Goal: Task Accomplishment & Management: Use online tool/utility

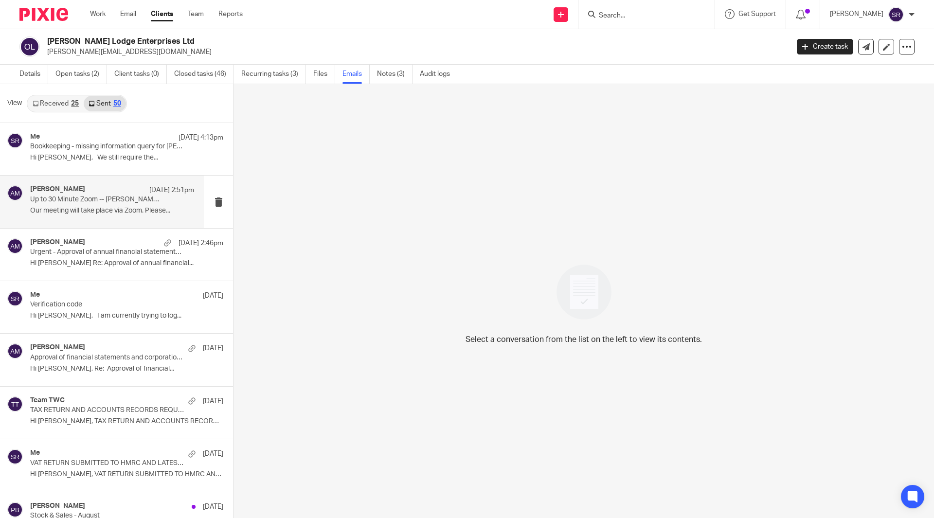
click at [78, 202] on p "Up to 30 Minute Zoom -- Aaron + Andrew Catherall" at bounding box center [95, 200] width 131 height 8
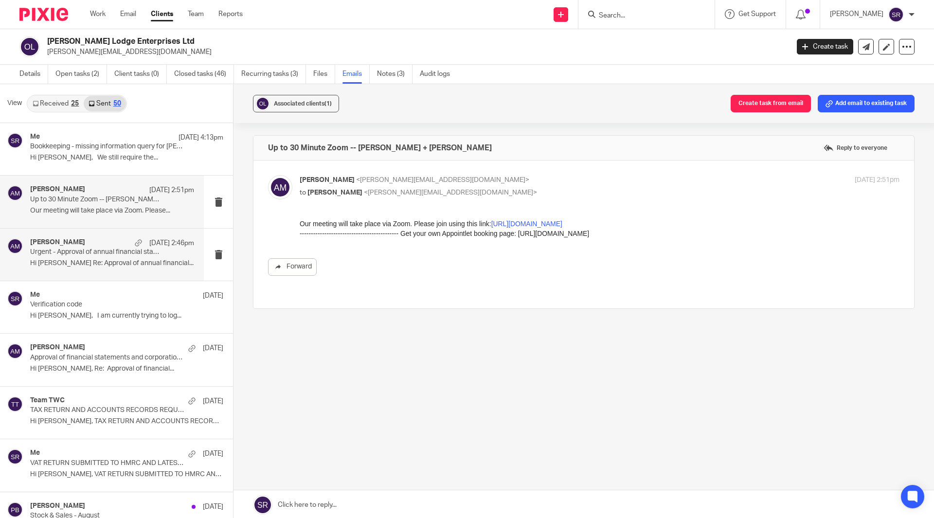
click at [124, 252] on p "Urgent - Approval of annual financial statements and corporation tax return" at bounding box center [95, 252] width 131 height 8
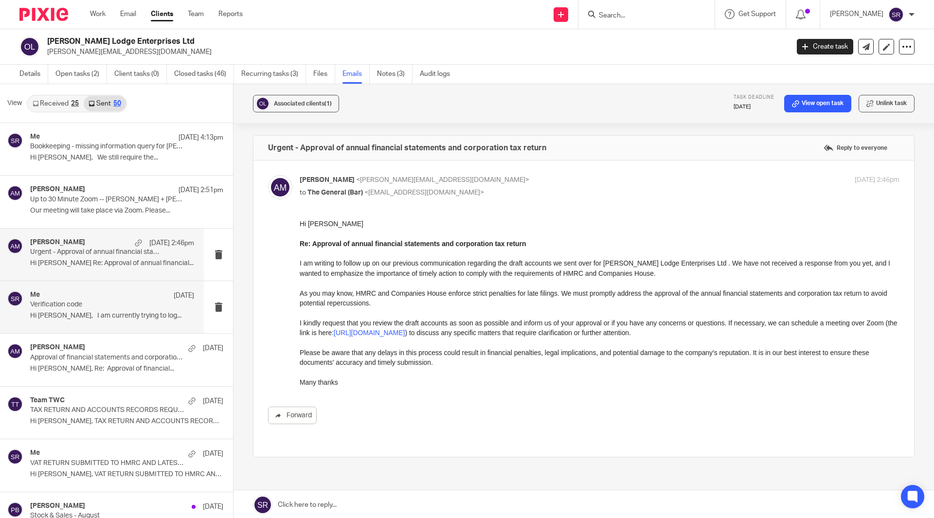
click at [107, 317] on p "Hi Andy, I am currently trying to log..." at bounding box center [112, 316] width 164 height 8
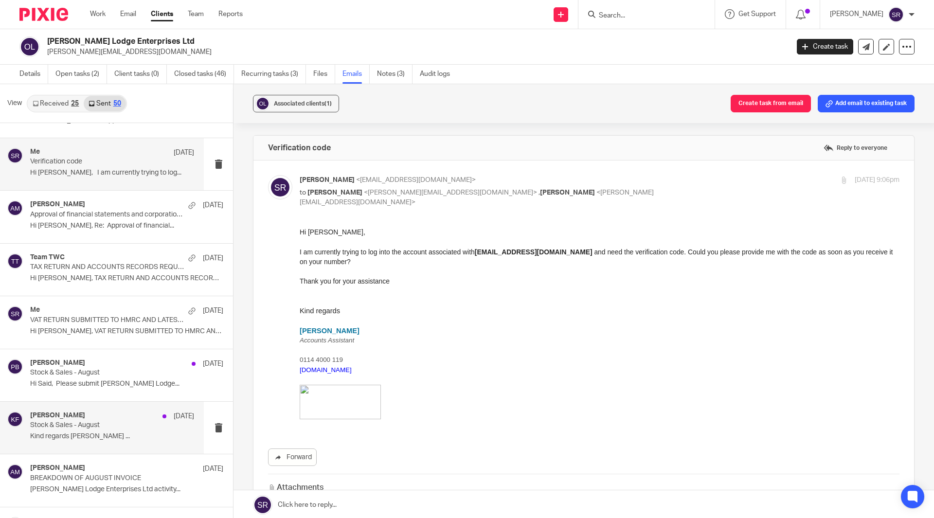
scroll to position [146, 0]
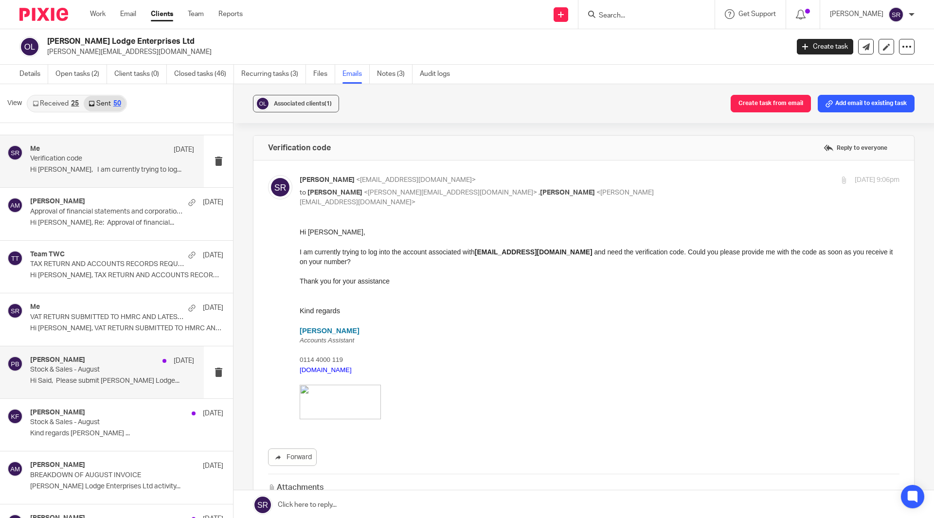
click at [101, 378] on p "Hi Said, Please submit Osborne Lodge..." at bounding box center [112, 381] width 164 height 8
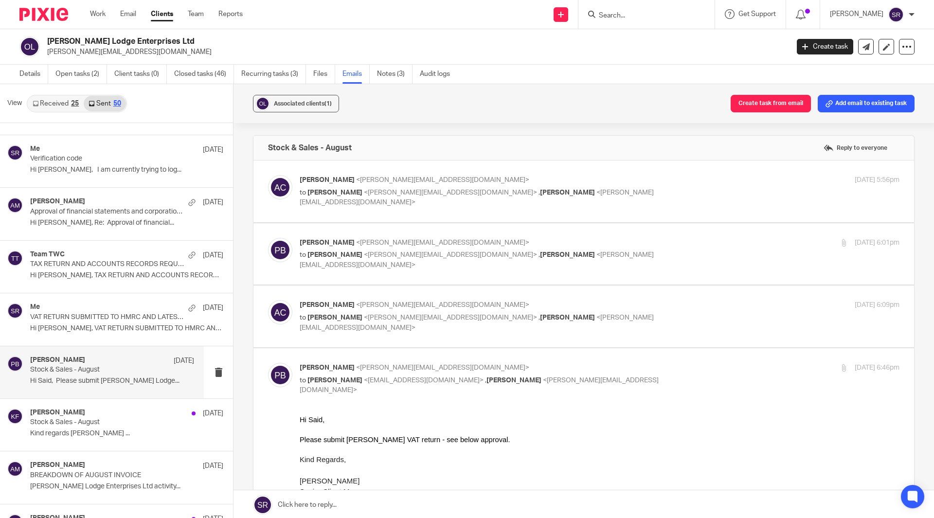
scroll to position [0, 0]
click at [396, 181] on span "<andrew@threehillsbrewing.com>" at bounding box center [442, 180] width 173 height 7
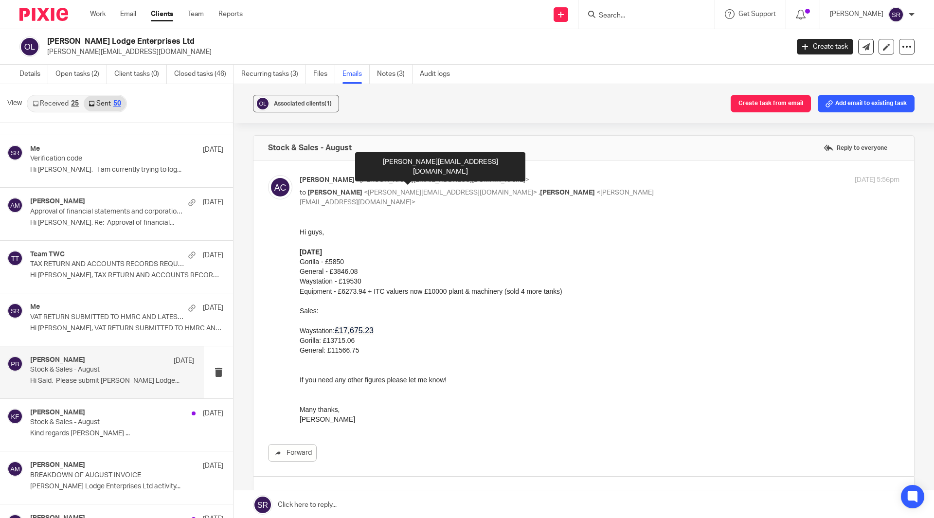
click at [396, 181] on span "<andrew@threehillsbrewing.com>" at bounding box center [442, 180] width 173 height 7
checkbox input "false"
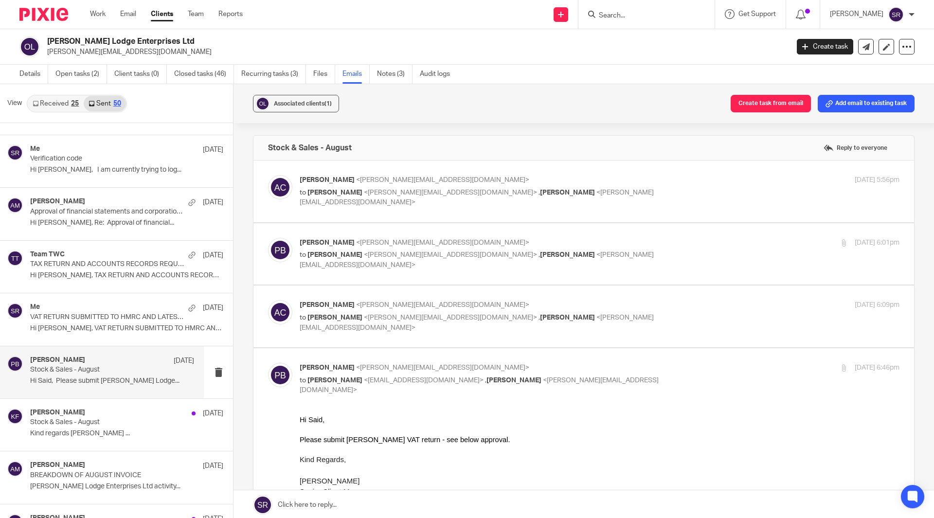
click at [359, 244] on span "<penny@togetherwecount.co.uk>" at bounding box center [442, 242] width 173 height 7
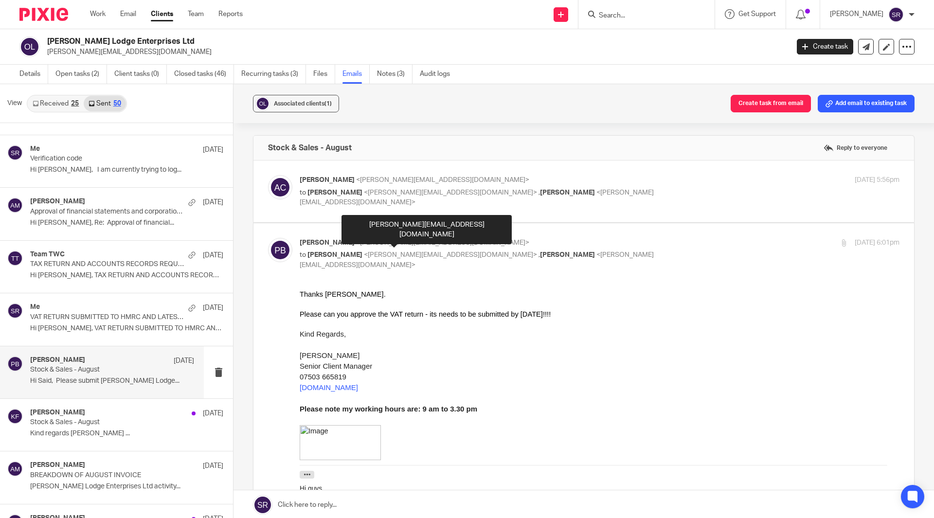
click at [359, 244] on span "<penny@togetherwecount.co.uk>" at bounding box center [442, 242] width 173 height 7
checkbox input "false"
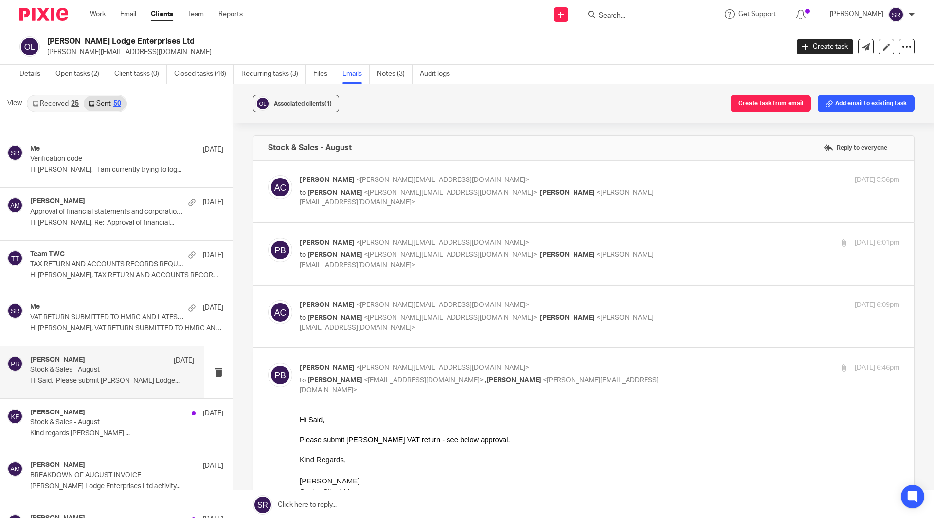
click at [338, 299] on label at bounding box center [584, 317] width 661 height 62
click at [268, 300] on input "checkbox" at bounding box center [268, 300] width 0 height 0
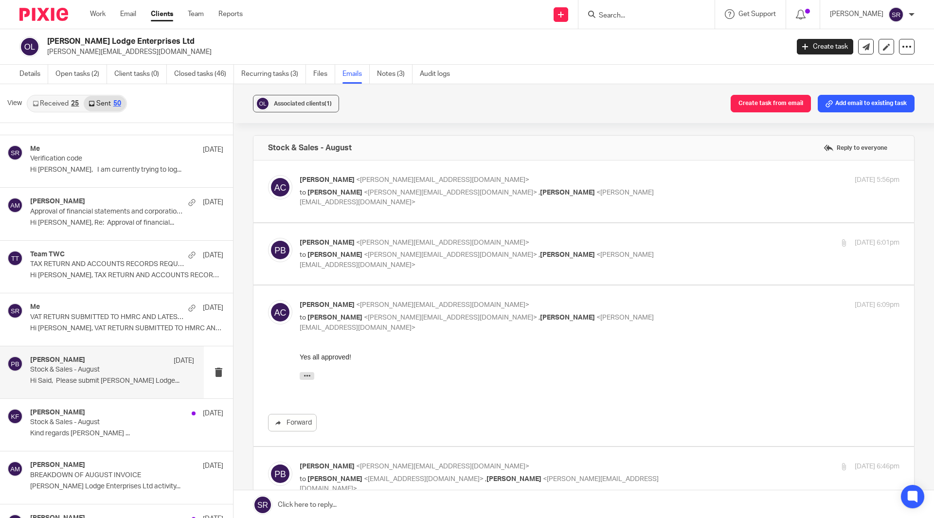
click at [338, 299] on label at bounding box center [584, 366] width 661 height 161
click at [268, 300] on input "checkbox" at bounding box center [268, 300] width 0 height 0
checkbox input "false"
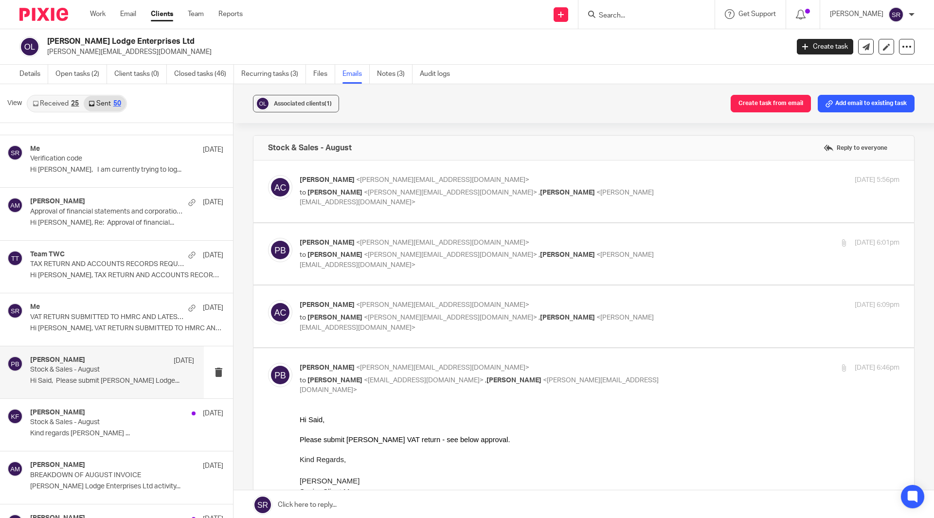
click at [268, 363] on input "checkbox" at bounding box center [268, 363] width 0 height 0
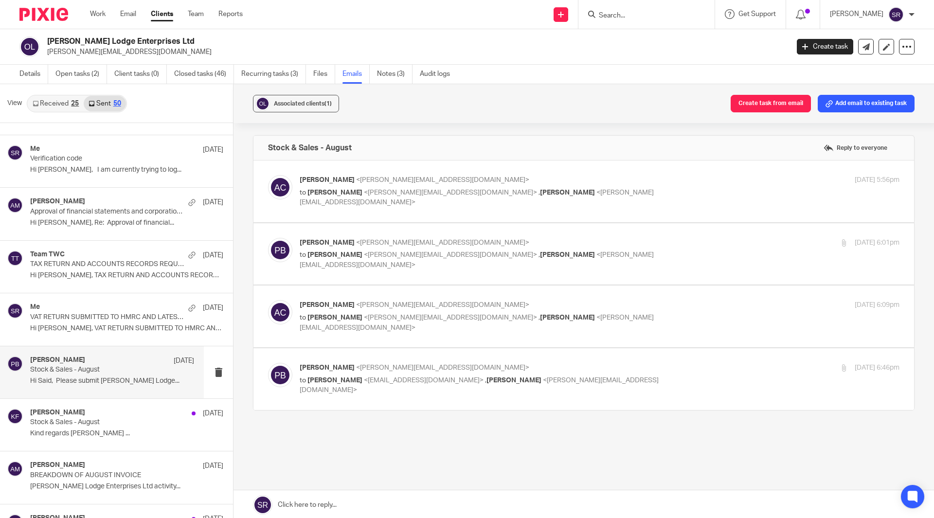
click at [341, 357] on label at bounding box center [584, 379] width 661 height 62
click at [268, 363] on input "checkbox" at bounding box center [268, 363] width 0 height 0
checkbox input "true"
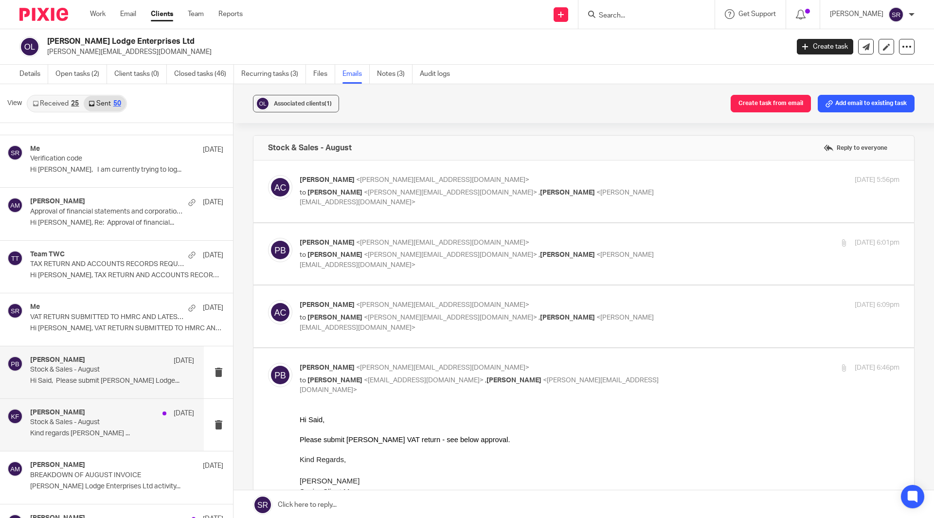
click at [119, 421] on p "Stock & Sales - August" at bounding box center [95, 423] width 131 height 8
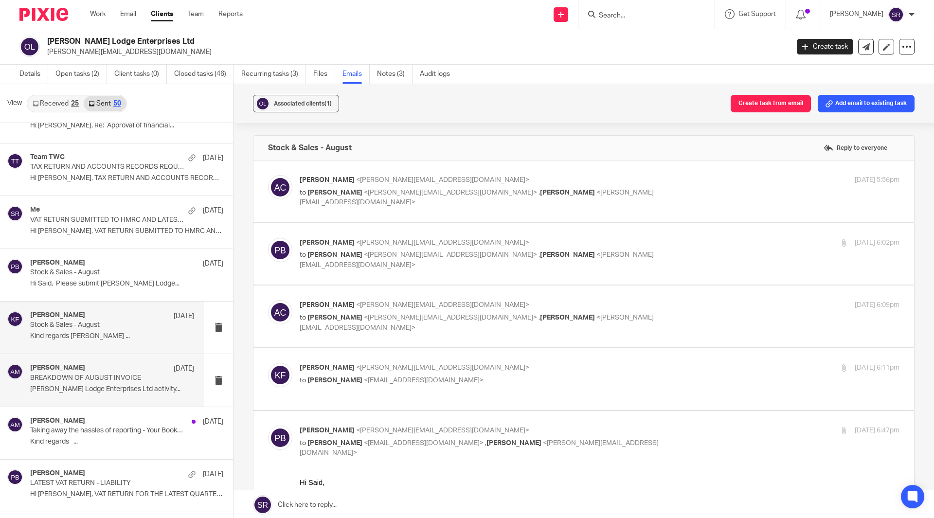
click at [118, 381] on p "BREAKDOWN OF AUGUST INVOICE" at bounding box center [95, 378] width 131 height 8
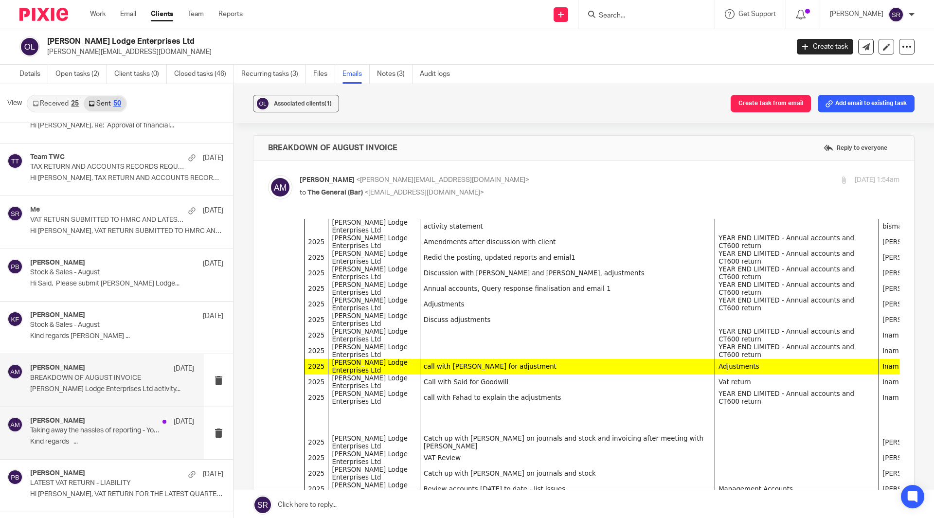
click at [113, 429] on p "Taking away the hassles of reporting - Your Bookkeeping fixed fee agreement" at bounding box center [95, 431] width 131 height 8
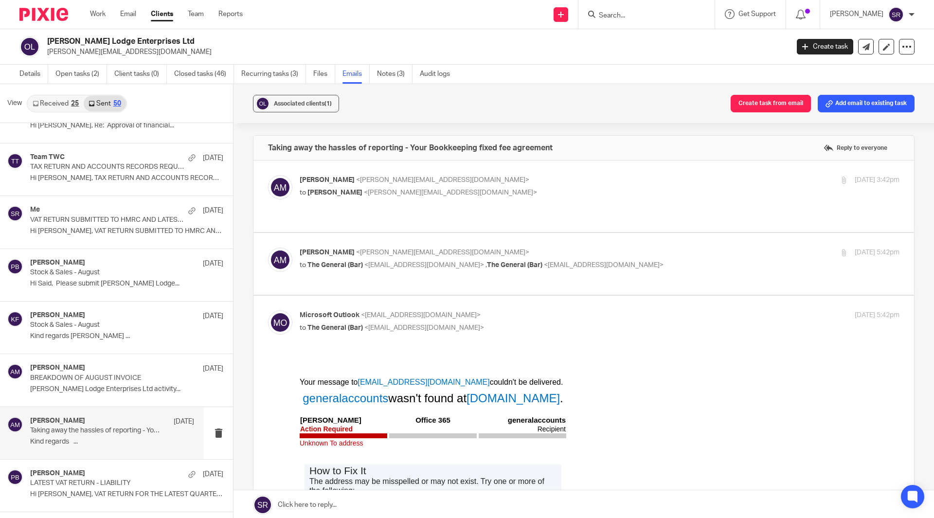
scroll to position [49, 0]
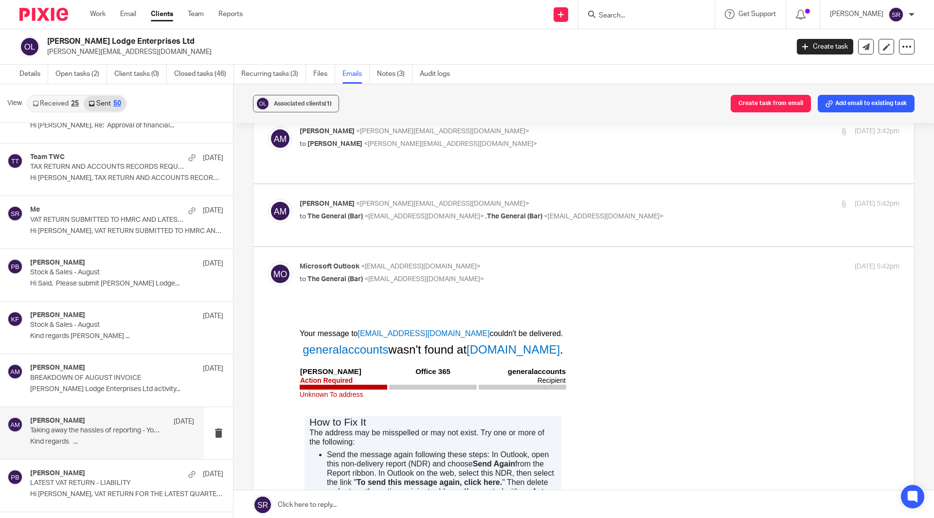
click at [112, 424] on div "Aaron Mcleish 29 Aug" at bounding box center [112, 422] width 164 height 10
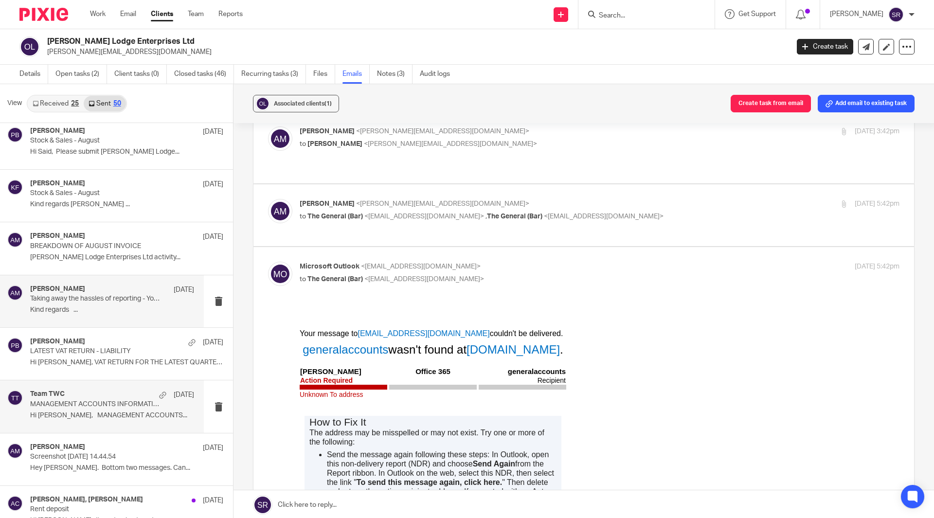
scroll to position [389, 0]
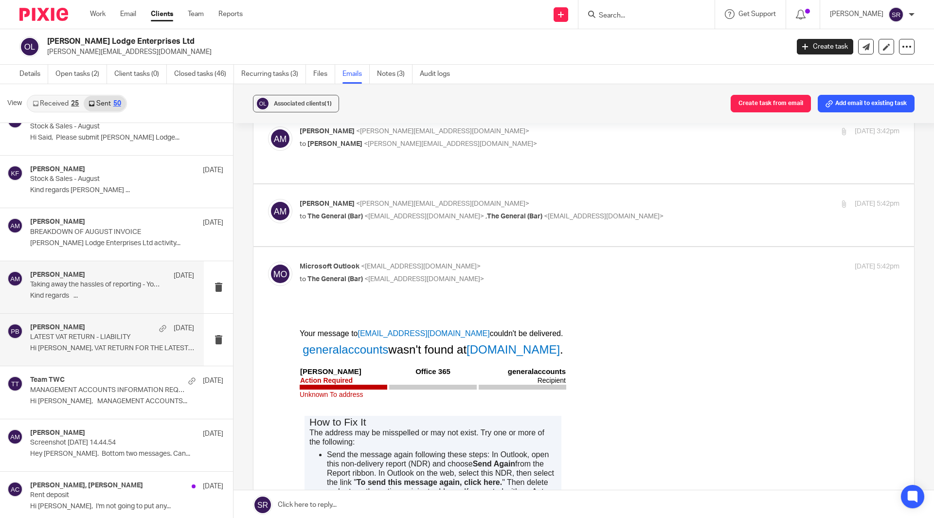
click at [92, 339] on p "LATEST VAT RETURN - LIABILITY" at bounding box center [95, 337] width 131 height 8
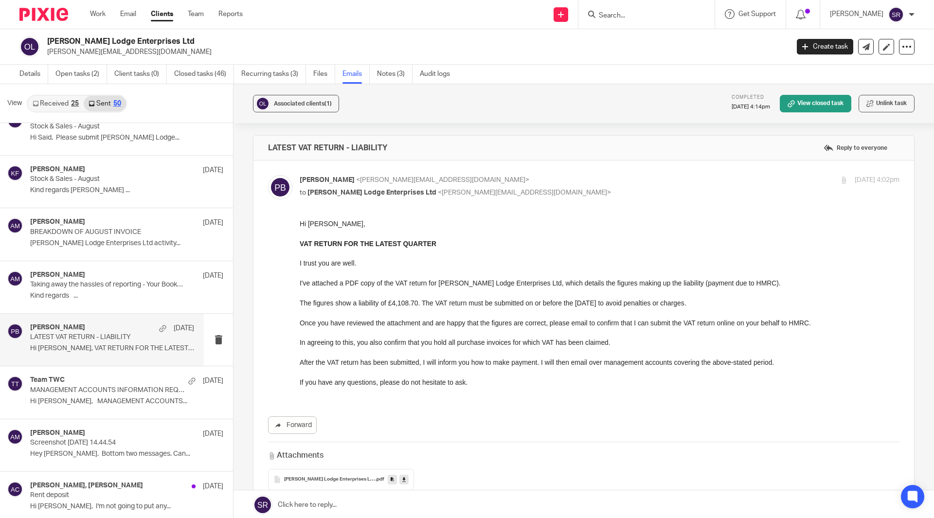
scroll to position [0, 0]
click at [98, 403] on p "Hi Andrew, MANAGEMENT ACCOUNTS..." at bounding box center [112, 402] width 164 height 8
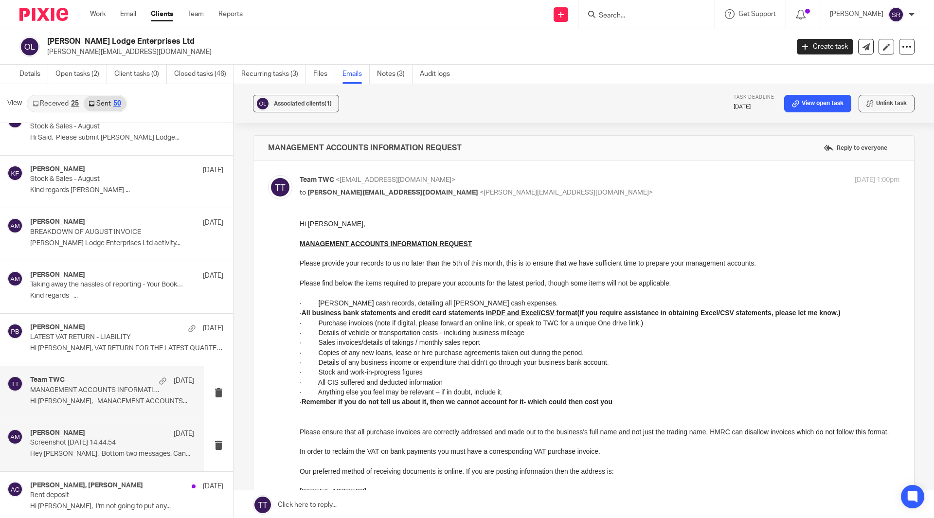
click at [93, 433] on div "Aaron Mcleish 22 Aug" at bounding box center [112, 434] width 164 height 10
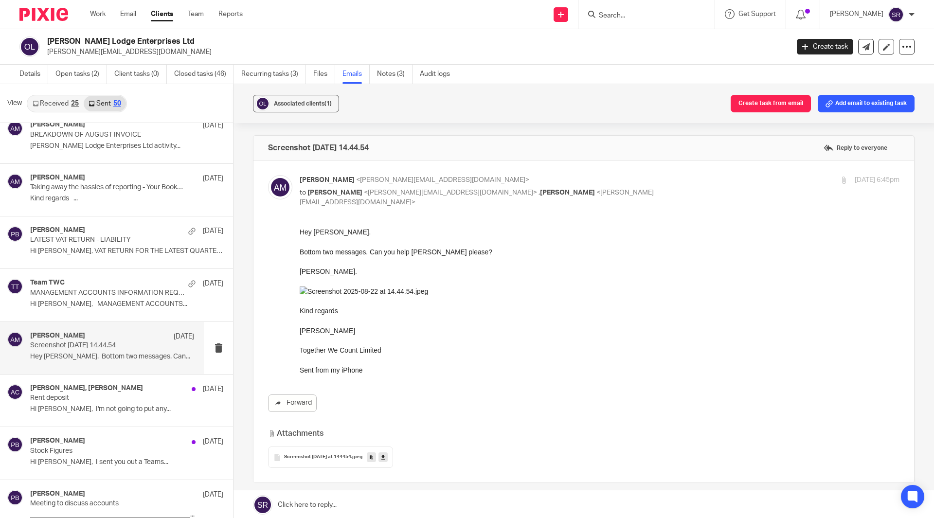
scroll to position [90, 0]
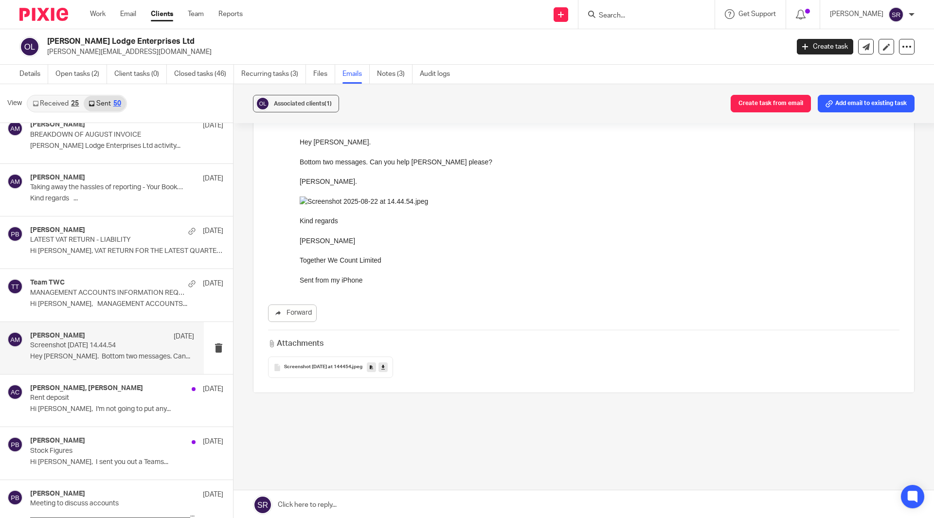
click at [334, 365] on span "Screenshot 2025-08-22 at 144454" at bounding box center [317, 368] width 67 height 6
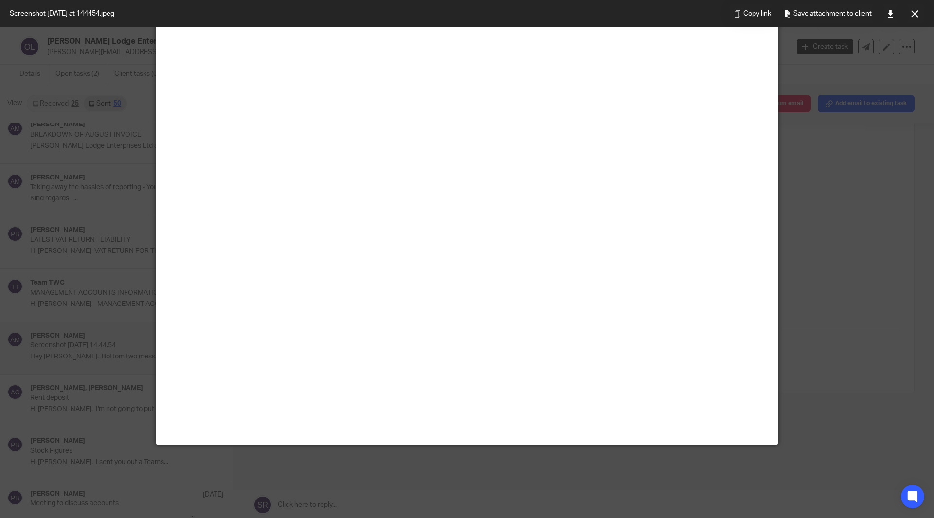
scroll to position [981, 0]
click at [262, 458] on div at bounding box center [467, 259] width 934 height 518
click at [113, 441] on div at bounding box center [467, 259] width 934 height 518
click at [919, 15] on button at bounding box center [914, 13] width 19 height 19
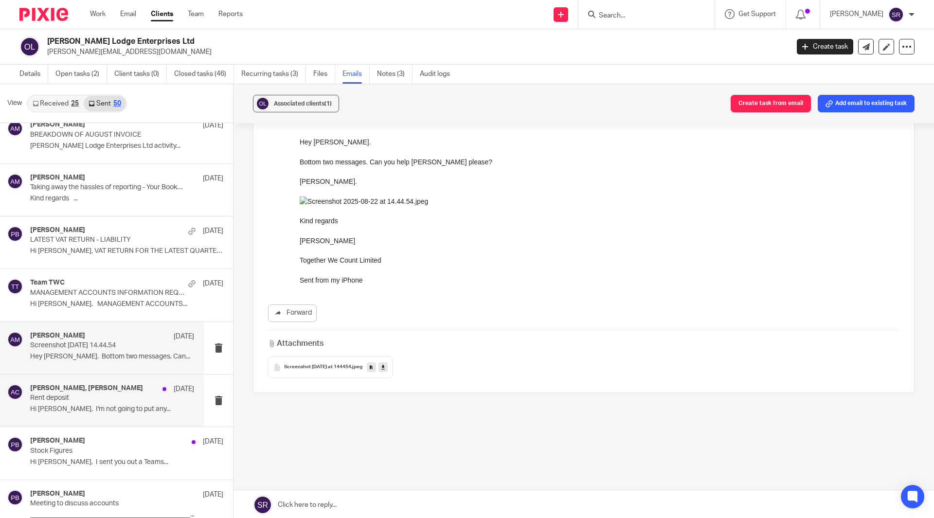
click at [73, 401] on p "Rent deposit" at bounding box center [95, 398] width 131 height 8
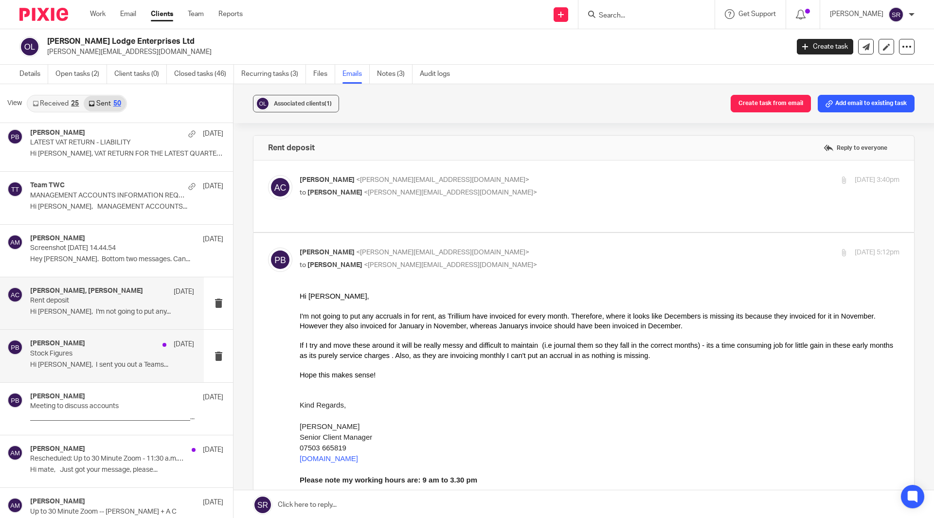
scroll to position [0, 0]
click at [88, 357] on p "Stock Figures" at bounding box center [95, 354] width 131 height 8
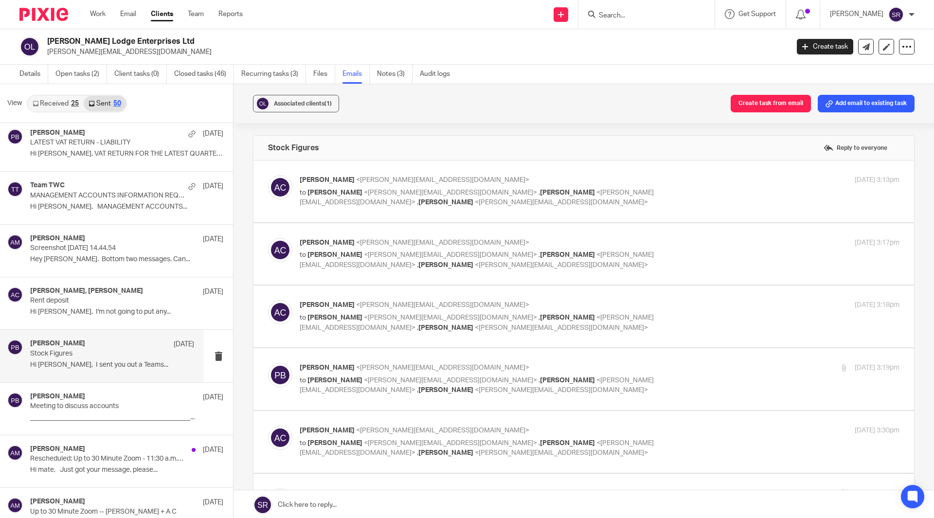
click at [353, 188] on p "to Kim Faulkner <kim@togetherwecount.co.uk> , Penny Brown <penny@togetherwecoun…" at bounding box center [500, 198] width 400 height 20
checkbox input "true"
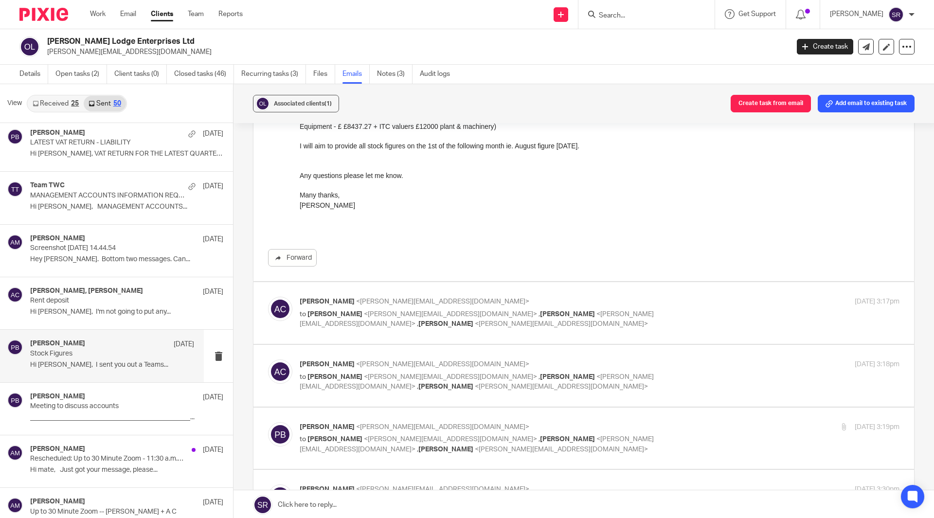
scroll to position [633, 0]
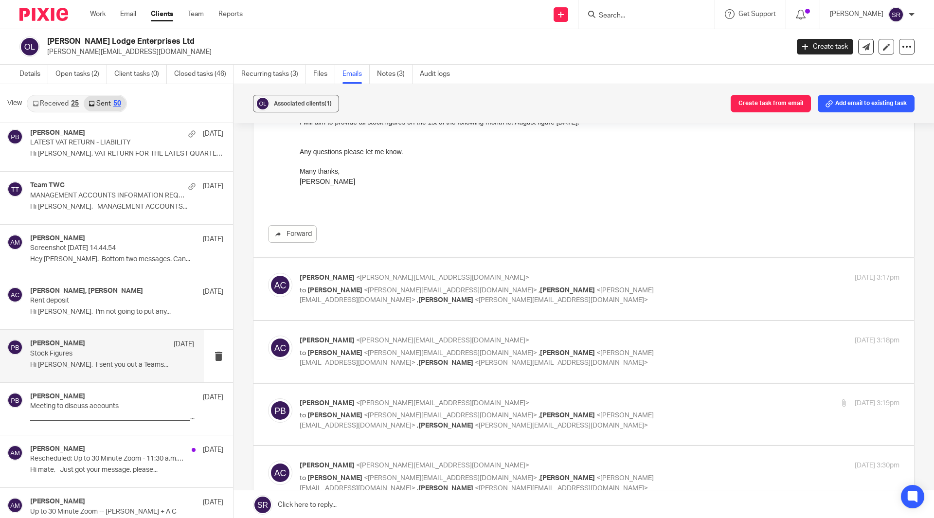
click at [391, 285] on div "Andrew Catherall <andrew@threehillsbrewing.com> to Kim Faulkner <kim@togetherwe…" at bounding box center [500, 289] width 400 height 33
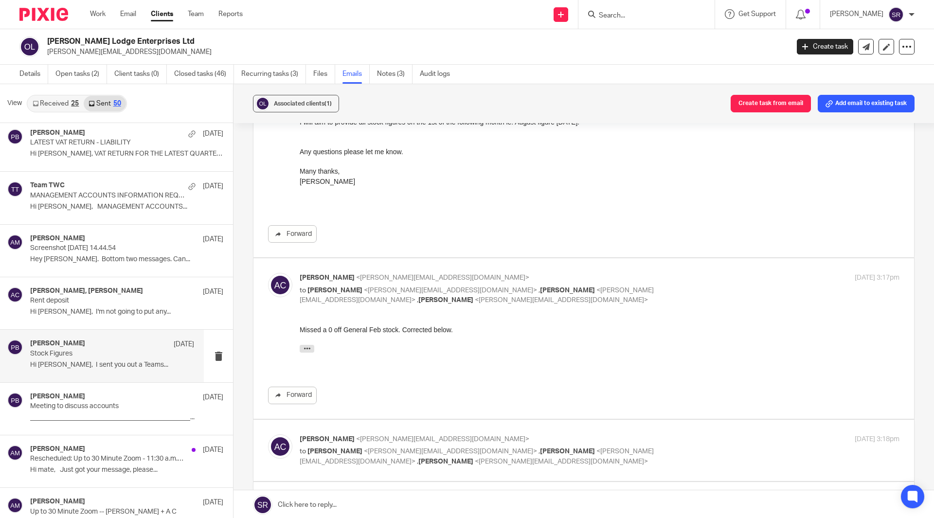
scroll to position [0, 0]
click at [391, 285] on div "Andrew Catherall <andrew@threehillsbrewing.com> to Kim Faulkner <kim@togetherwe…" at bounding box center [500, 289] width 400 height 33
checkbox input "false"
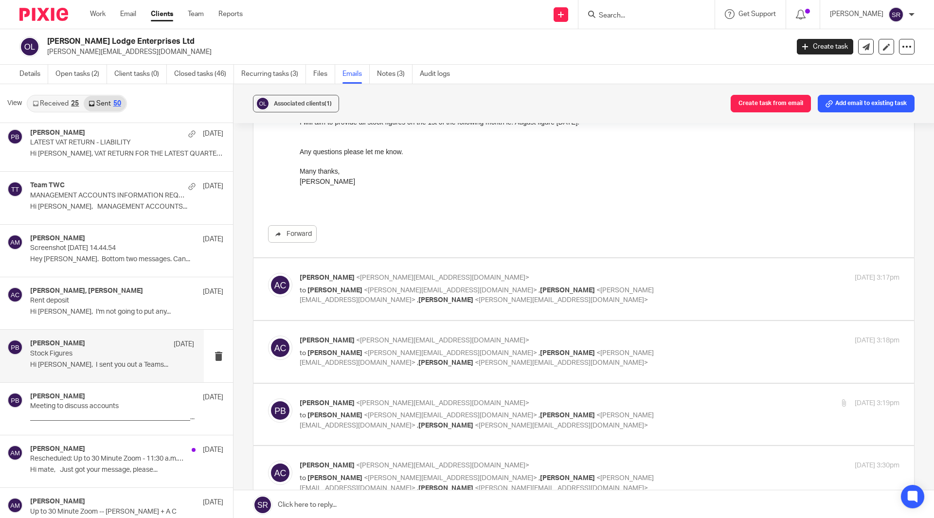
click at [372, 341] on span "<andrew@threehillsbrewing.com>" at bounding box center [442, 340] width 173 height 7
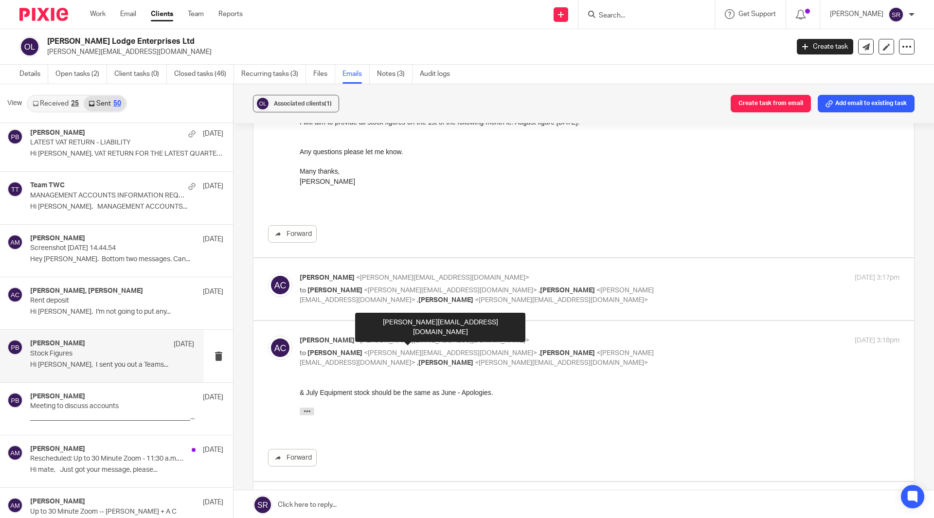
click at [371, 337] on span "<andrew@threehillsbrewing.com>" at bounding box center [442, 340] width 173 height 7
checkbox input "false"
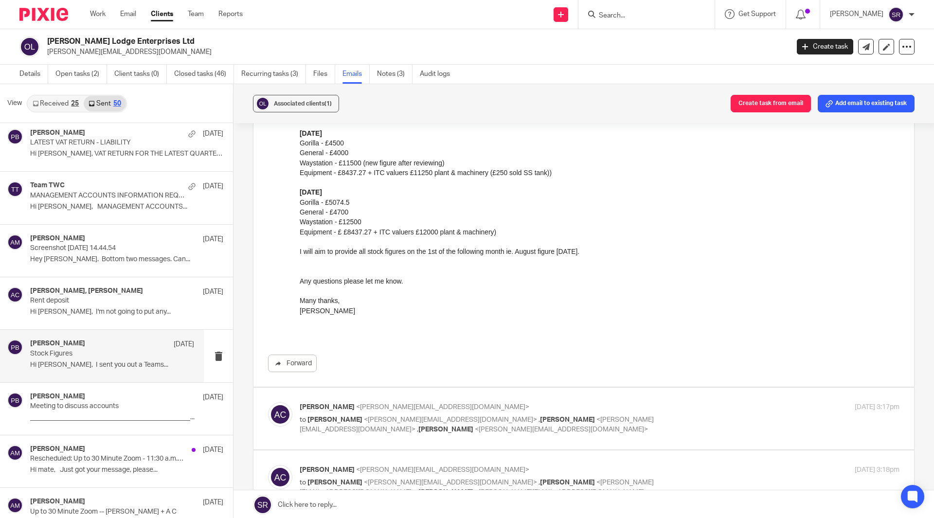
scroll to position [487, 0]
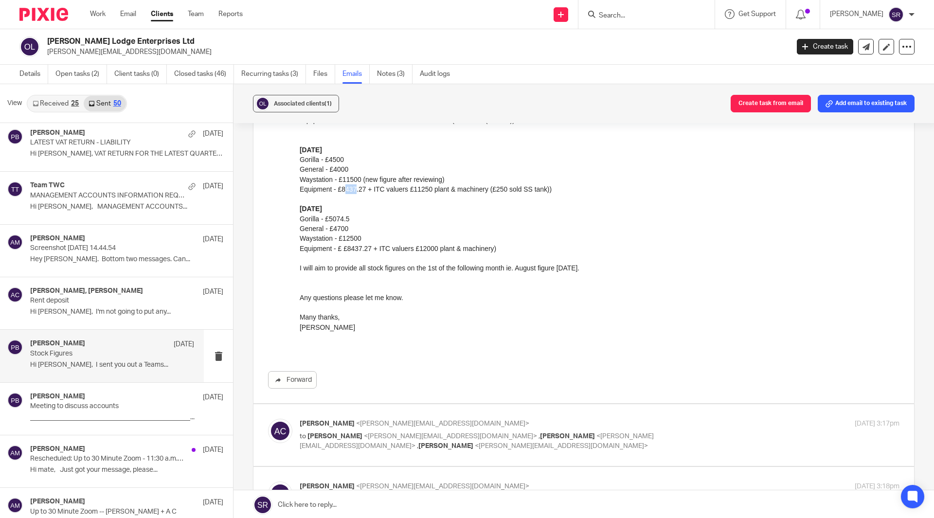
drag, startPoint x: 348, startPoint y: 192, endPoint x: 368, endPoint y: 193, distance: 20.5
click at [356, 192] on div "Equipment - £8437.27 + ITC valuers £11250 plant & machinery (£250 sold SS tank))" at bounding box center [600, 189] width 600 height 10
drag, startPoint x: 376, startPoint y: 193, endPoint x: 410, endPoint y: 193, distance: 33.6
click at [409, 193] on div "Equipment - £8437.27 + ITC valuers £11250 plant & machinery (£250 sold SS tank))" at bounding box center [600, 189] width 600 height 10
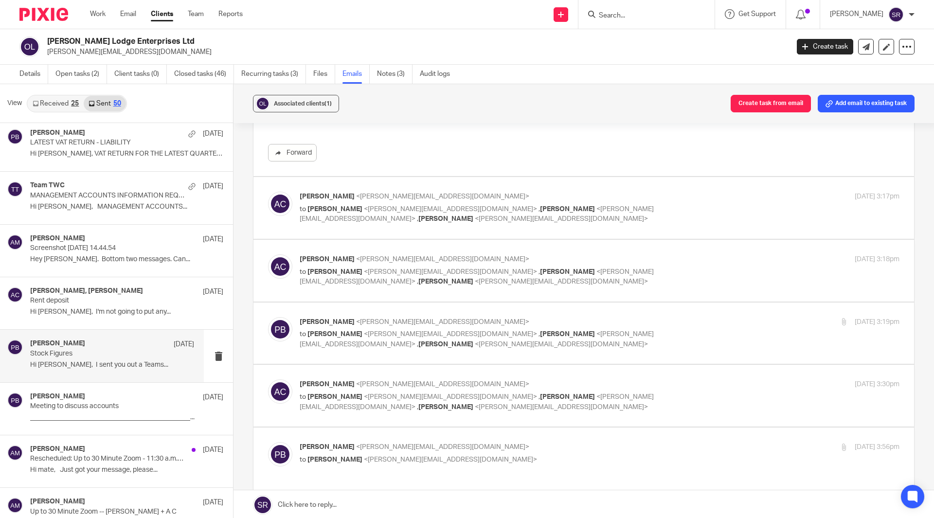
scroll to position [730, 0]
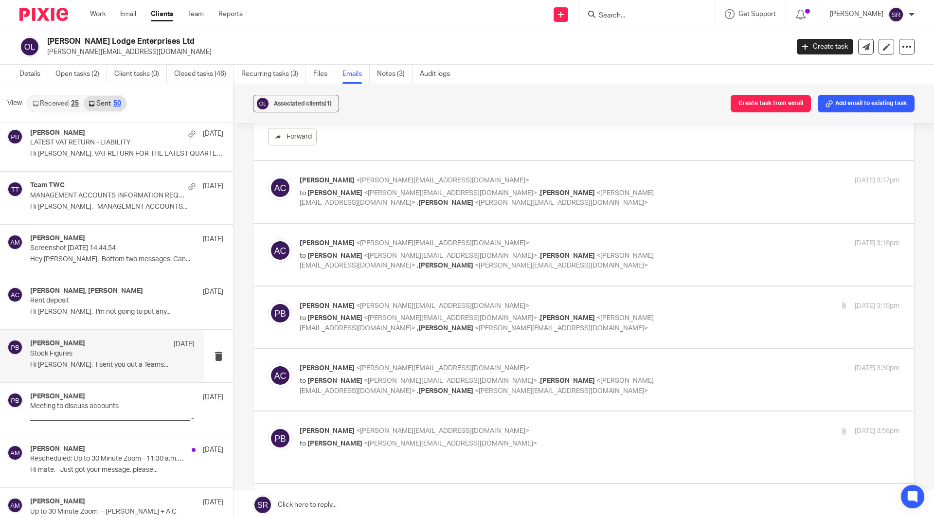
click at [382, 311] on div "Penny Brown <penny@togetherwecount.co.uk> to Andrew Catherall <andrew@threehill…" at bounding box center [500, 317] width 400 height 33
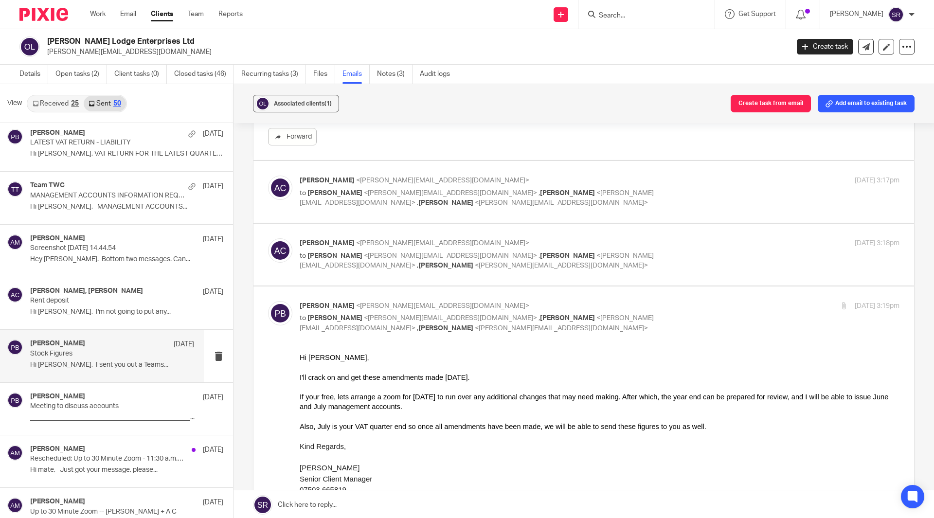
scroll to position [0, 0]
click at [382, 311] on div "Penny Brown <penny@togetherwecount.co.uk> to Andrew Catherall <andrew@threehill…" at bounding box center [500, 317] width 400 height 33
checkbox input "false"
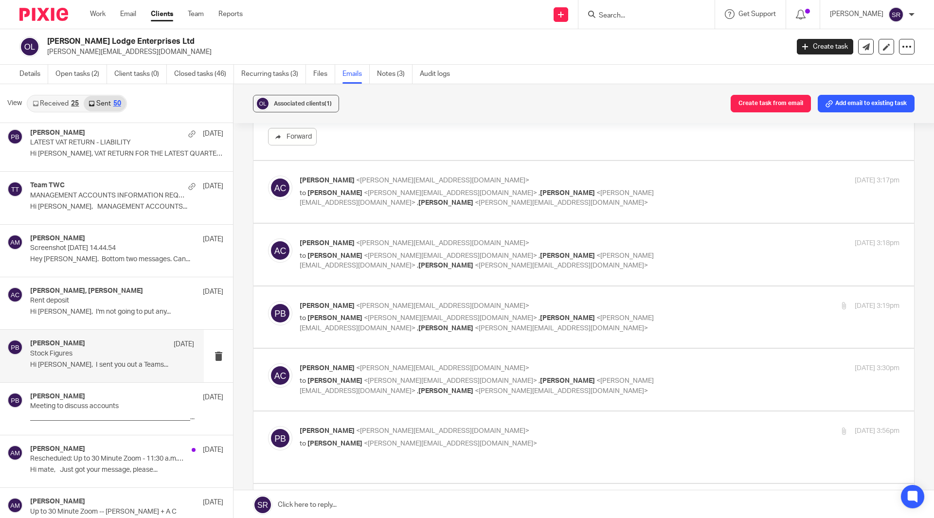
click at [372, 361] on label at bounding box center [584, 380] width 661 height 62
click at [268, 363] on input "checkbox" at bounding box center [268, 363] width 0 height 0
click at [371, 360] on label at bounding box center [584, 449] width 661 height 200
click at [268, 363] on input "checkbox" at bounding box center [268, 363] width 0 height 0
checkbox input "false"
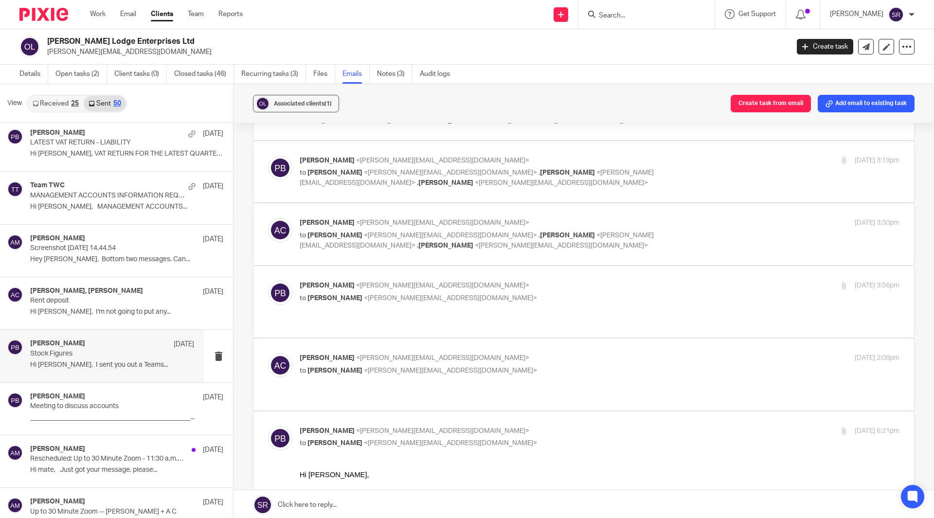
scroll to position [876, 0]
click at [372, 353] on p "Andrew Catherall <andrew@threehillsbrewing.com>" at bounding box center [500, 358] width 400 height 10
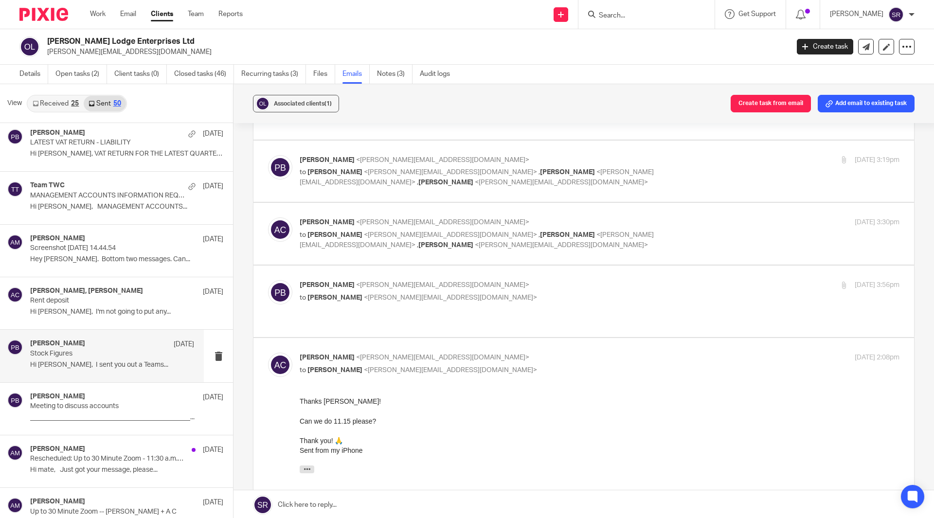
scroll to position [0, 0]
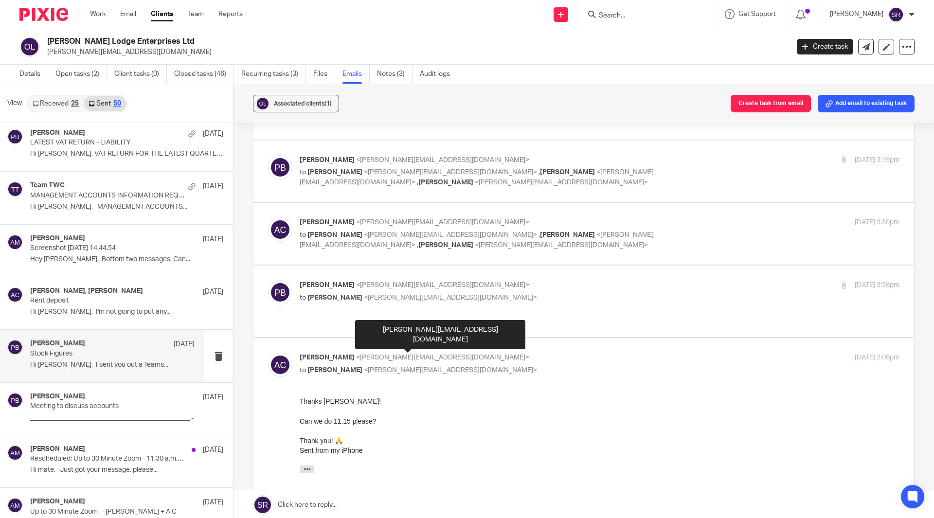
click at [372, 354] on span "<andrew@threehillsbrewing.com>" at bounding box center [442, 357] width 173 height 7
checkbox input "false"
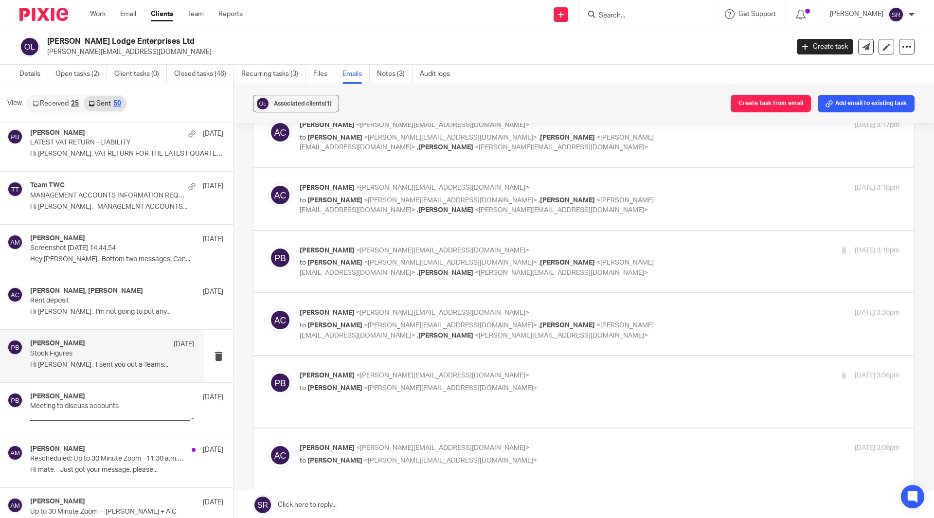
scroll to position [779, 0]
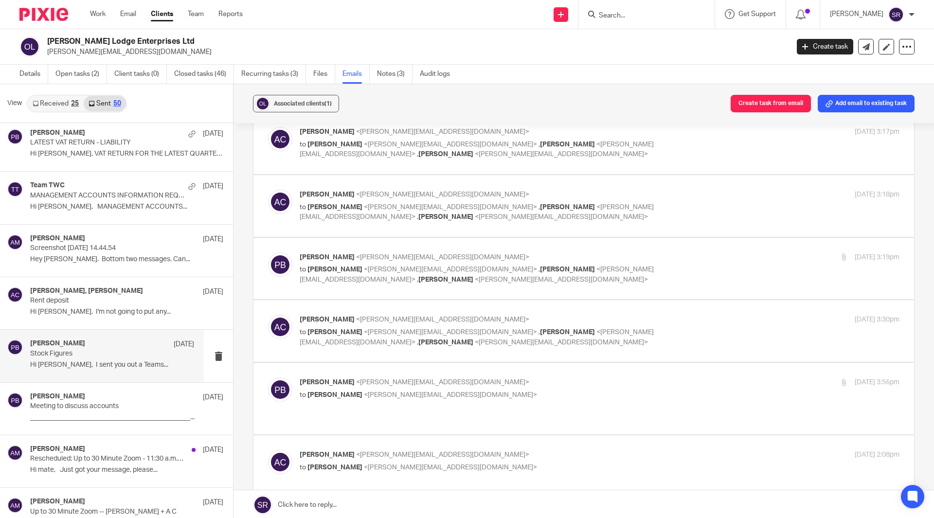
click at [475, 278] on span "<aaron@togetherwecount.co.uk>" at bounding box center [561, 279] width 173 height 7
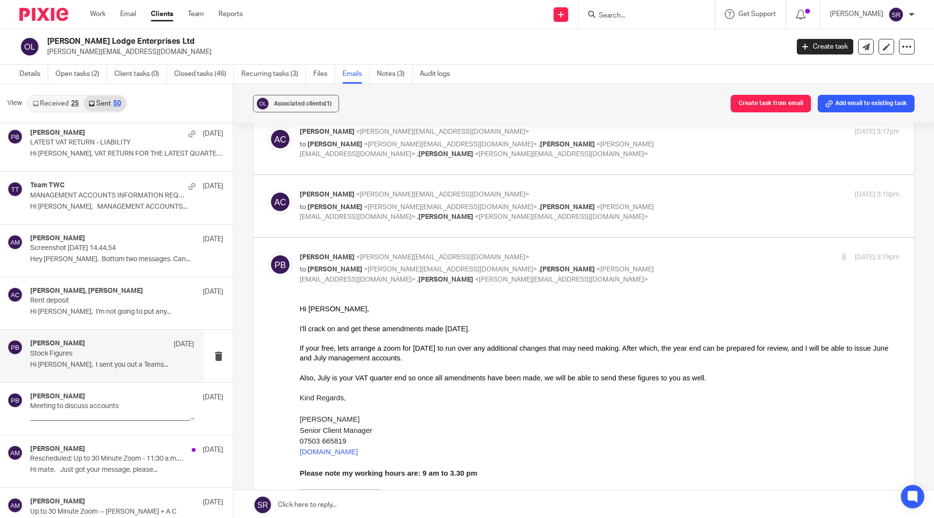
scroll to position [0, 0]
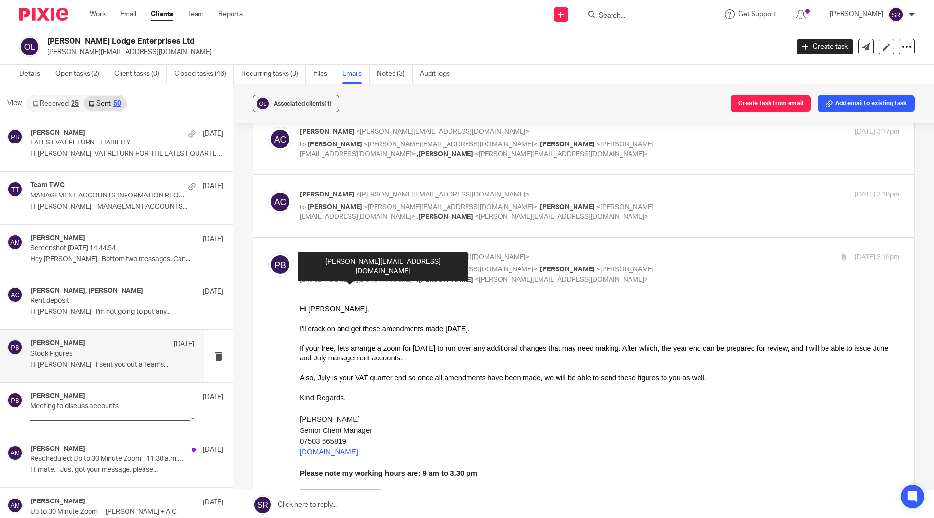
click at [475, 278] on span "<aaron@togetherwecount.co.uk>" at bounding box center [561, 279] width 173 height 7
checkbox input "false"
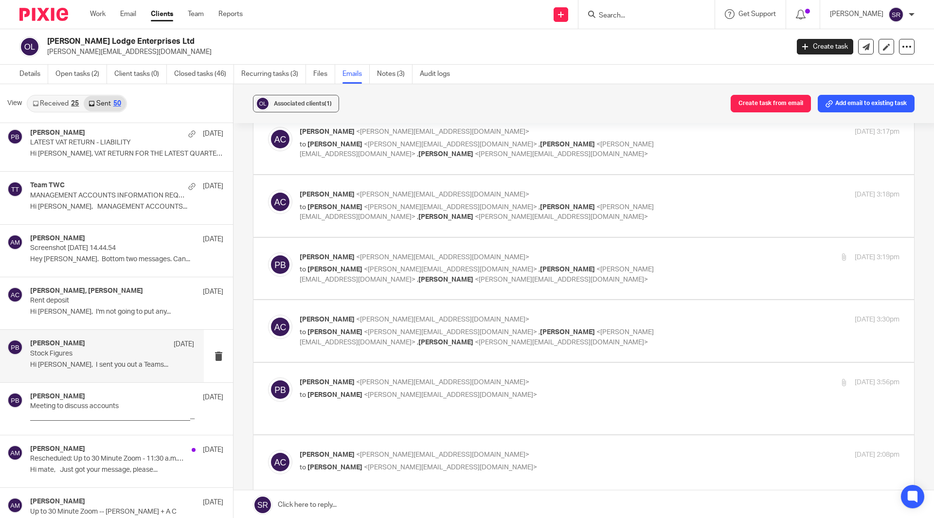
click at [338, 140] on p "to Kim Faulkner <kim@togetherwecount.co.uk> , Penny Brown <penny@togetherwecoun…" at bounding box center [500, 150] width 400 height 20
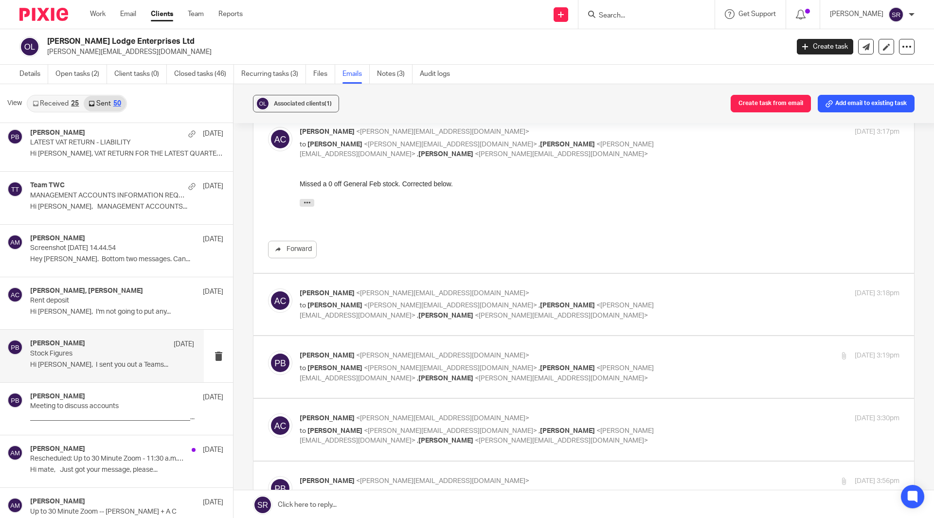
click at [338, 140] on p "to Kim Faulkner <kim@togetherwecount.co.uk> , Penny Brown <penny@togetherwecoun…" at bounding box center [500, 150] width 400 height 20
checkbox input "false"
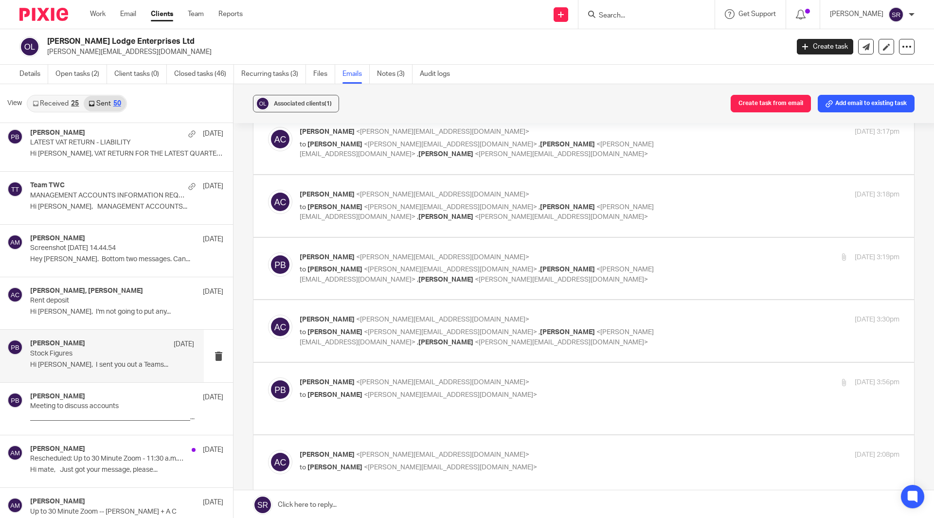
click at [341, 196] on span "[PERSON_NAME]" at bounding box center [327, 194] width 55 height 7
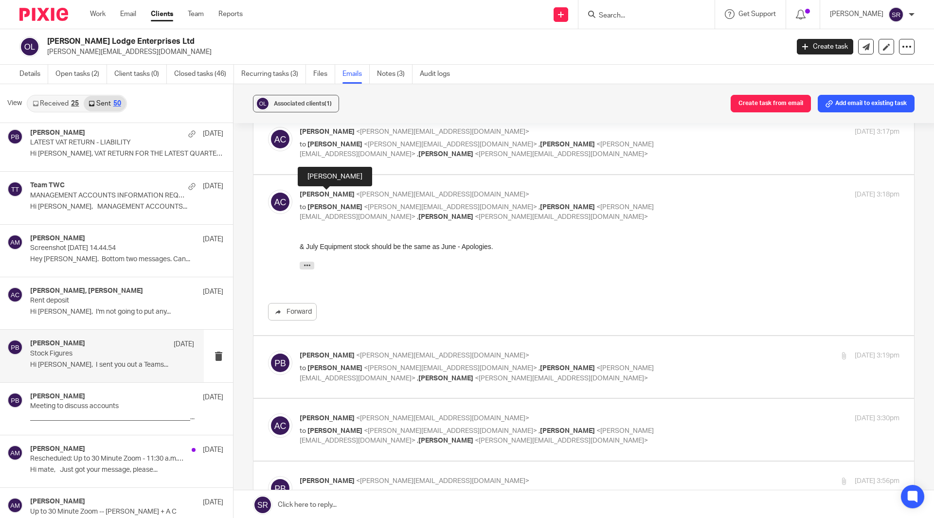
click at [341, 196] on span "[PERSON_NAME]" at bounding box center [327, 194] width 55 height 7
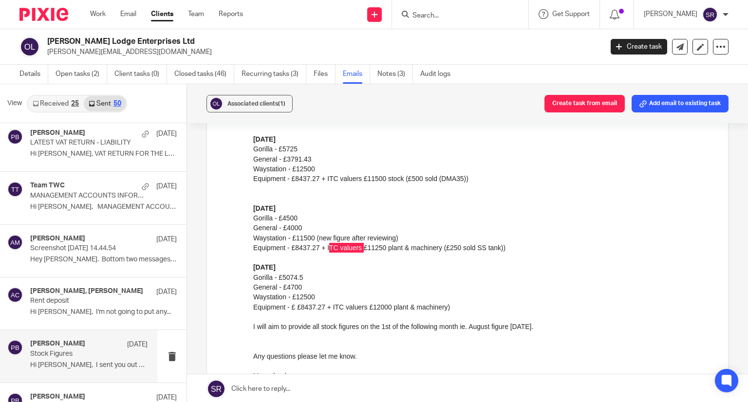
scroll to position [438, 0]
drag, startPoint x: 294, startPoint y: 240, endPoint x: 387, endPoint y: 238, distance: 93.0
click at [387, 238] on div "Waystation - £11500 (new figure after reviewing)" at bounding box center [483, 239] width 460 height 10
drag, startPoint x: 296, startPoint y: 251, endPoint x: 315, endPoint y: 251, distance: 19.5
click at [315, 251] on div "Equipment - £8437.27 + ITC valuers £11250 plant & machinery (£250 sold SS tank))" at bounding box center [483, 248] width 460 height 10
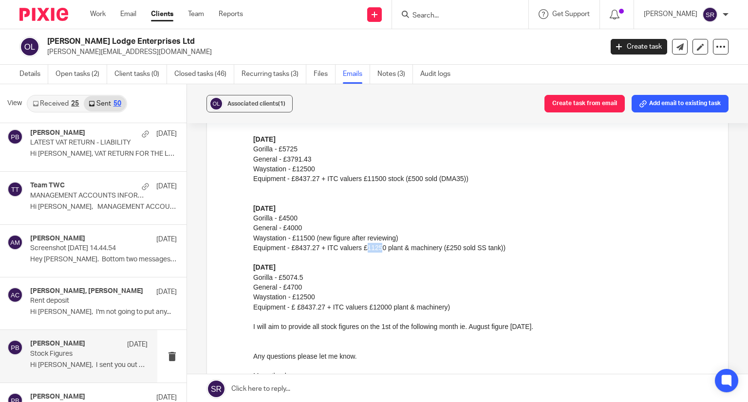
drag, startPoint x: 366, startPoint y: 252, endPoint x: 379, endPoint y: 252, distance: 13.6
click at [379, 252] on div "Equipment - £8437.27 + ITC valuers £11250 plant & machinery (£250 sold SS tank))" at bounding box center [483, 248] width 460 height 10
click at [435, 272] on div "July ‘25" at bounding box center [483, 268] width 460 height 10
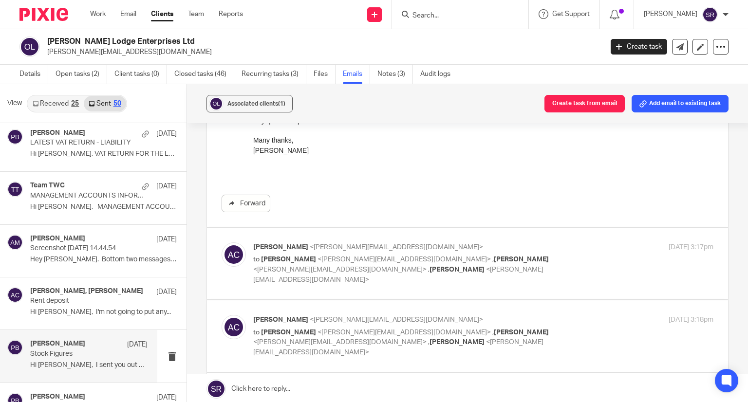
scroll to position [681, 0]
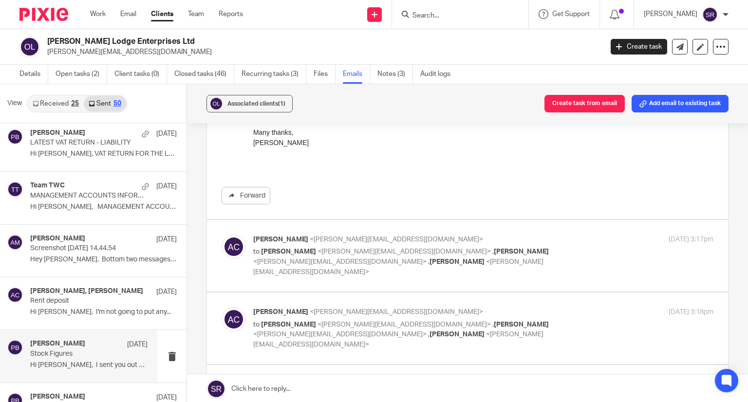
click at [317, 321] on span "<kim@togetherwecount.co.uk>" at bounding box center [403, 324] width 173 height 7
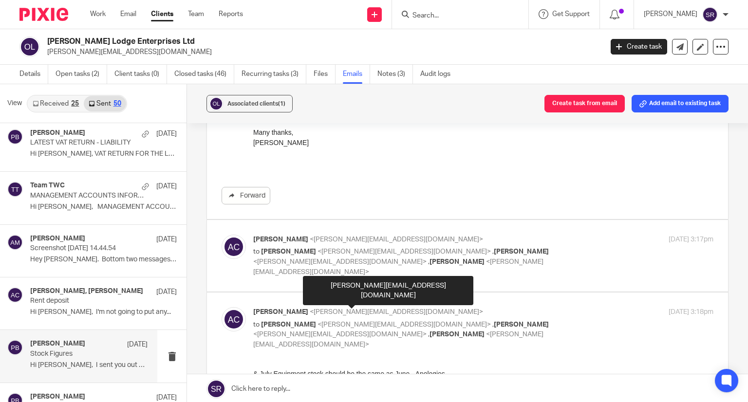
scroll to position [0, 0]
click at [317, 321] on span "<kim@togetherwecount.co.uk>" at bounding box center [403, 324] width 173 height 7
checkbox input "false"
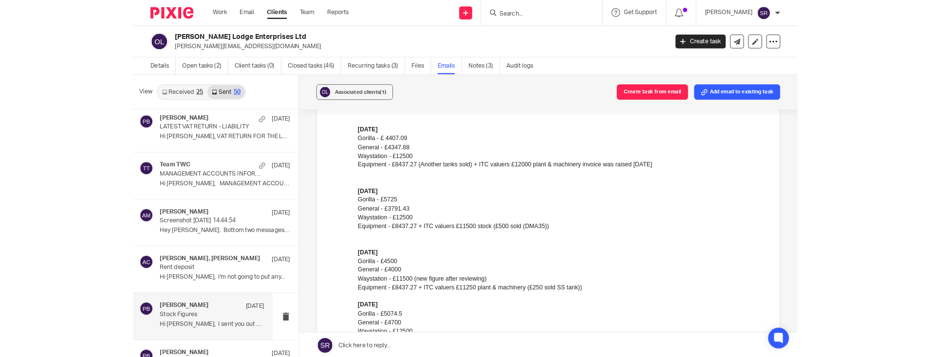
scroll to position [359, 0]
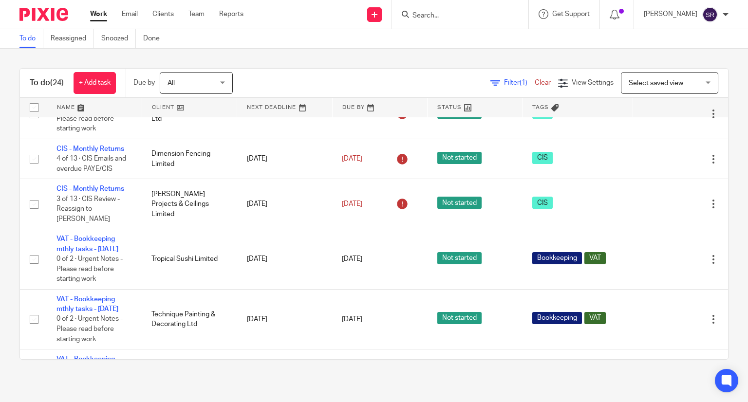
scroll to position [389, 0]
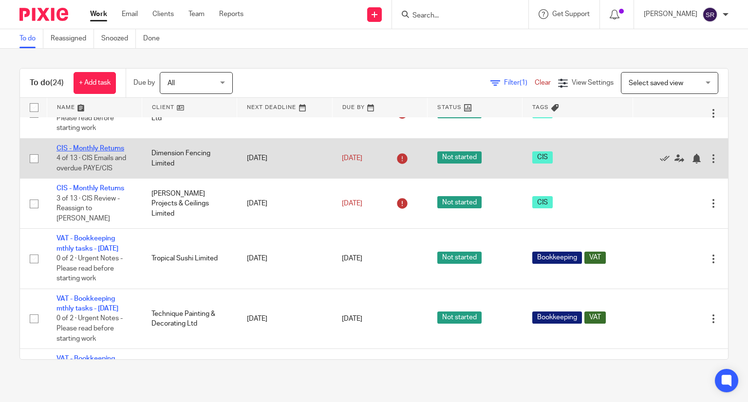
click at [80, 152] on link "CIS - Monthly Returns" at bounding box center [90, 148] width 68 height 7
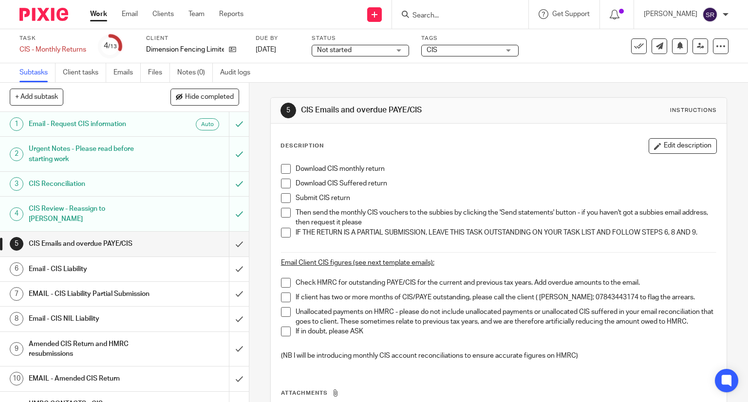
click at [120, 213] on h1 "CIS Review - Reassign to [PERSON_NAME]" at bounding box center [92, 213] width 127 height 25
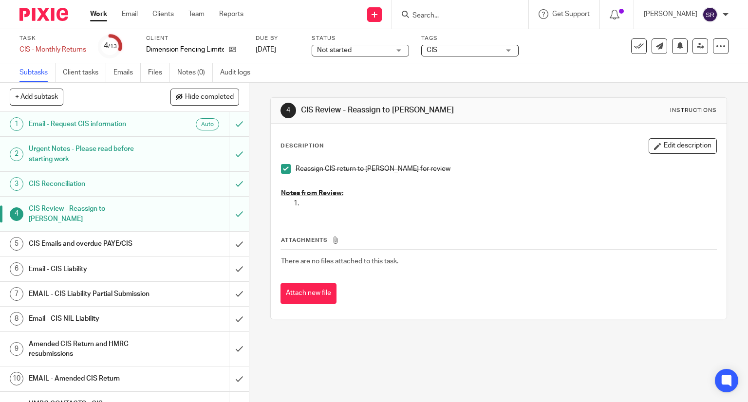
click at [110, 237] on h1 "CIS Emails and overdue PAYE/CIS" at bounding box center [92, 244] width 127 height 15
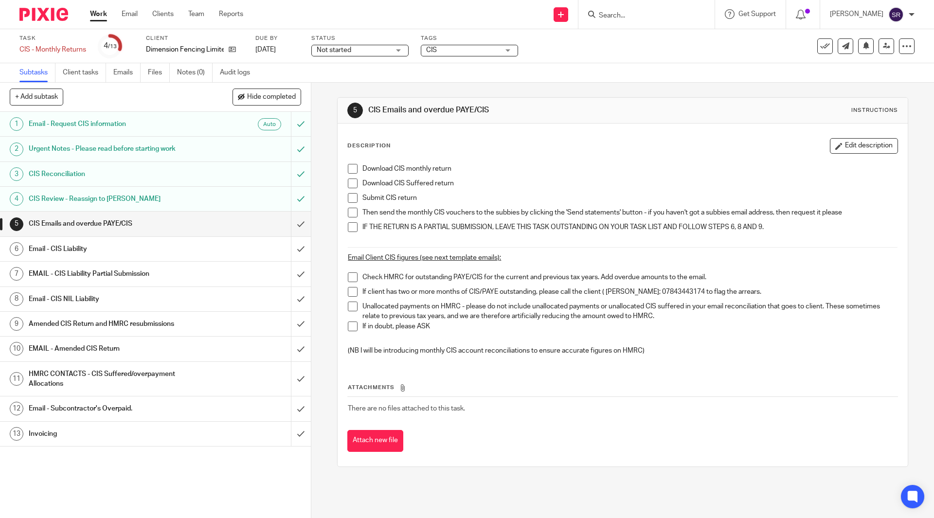
click at [352, 166] on span at bounding box center [353, 169] width 10 height 10
click at [352, 180] on span at bounding box center [353, 184] width 10 height 10
click at [351, 192] on li "Download CIS Suffered return" at bounding box center [622, 186] width 549 height 15
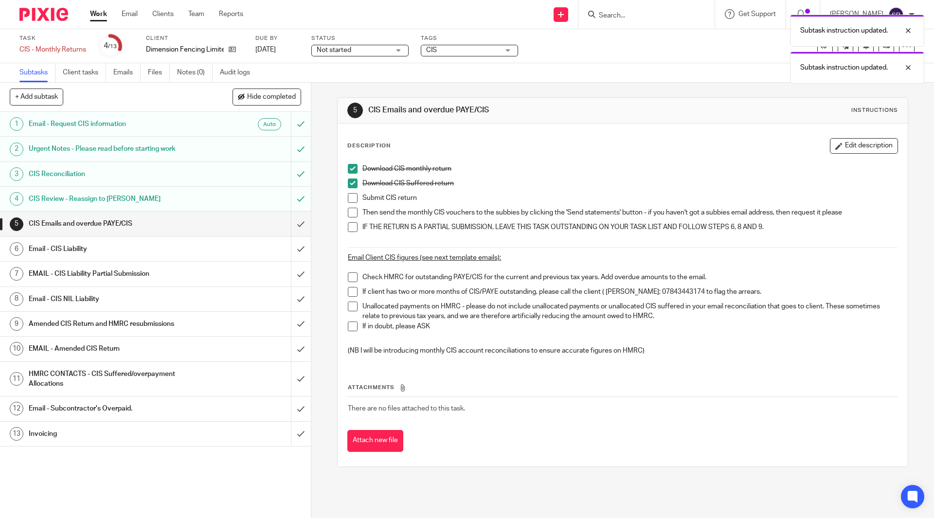
click at [351, 211] on span at bounding box center [353, 213] width 10 height 10
click at [349, 199] on span at bounding box center [353, 198] width 10 height 10
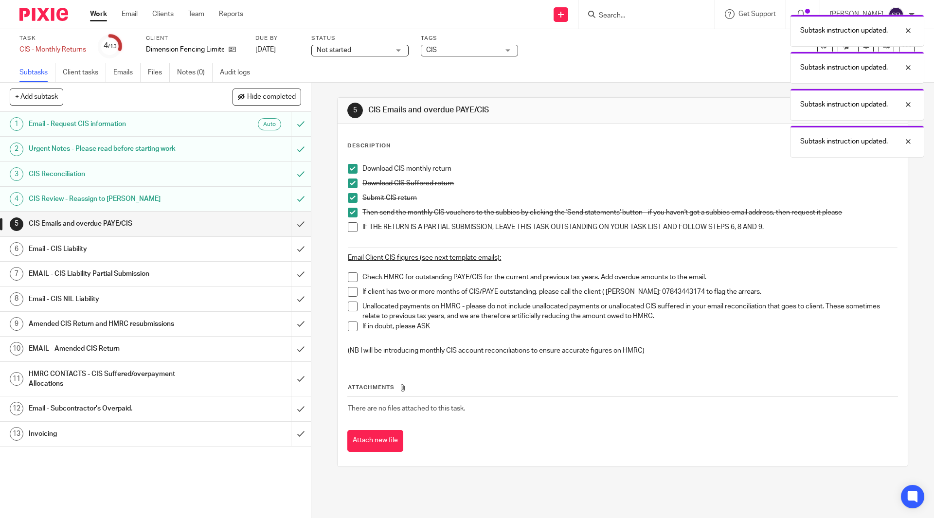
drag, startPoint x: 350, startPoint y: 225, endPoint x: 342, endPoint y: 227, distance: 8.5
click at [350, 226] on span at bounding box center [353, 227] width 10 height 10
click at [292, 227] on input "submit" at bounding box center [155, 224] width 311 height 24
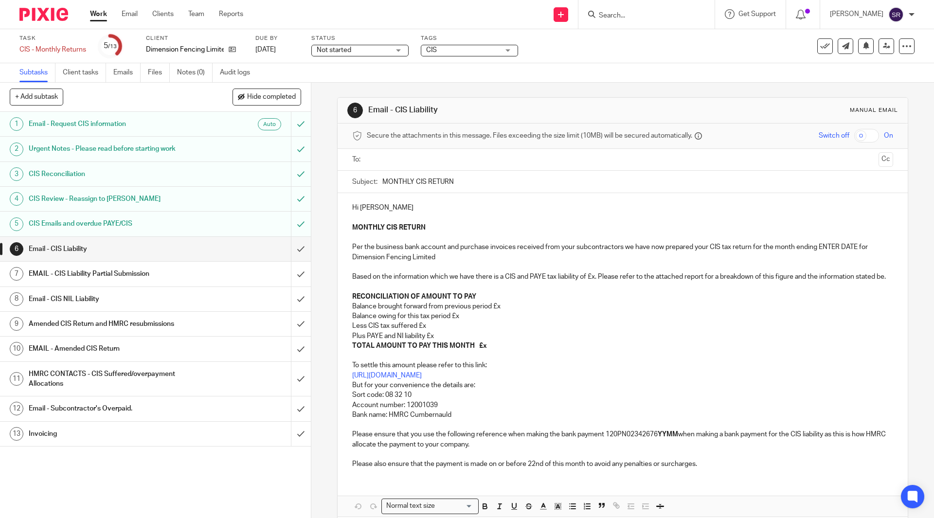
click at [104, 298] on h1 "Email - CIS NIL Liability" at bounding box center [113, 299] width 168 height 15
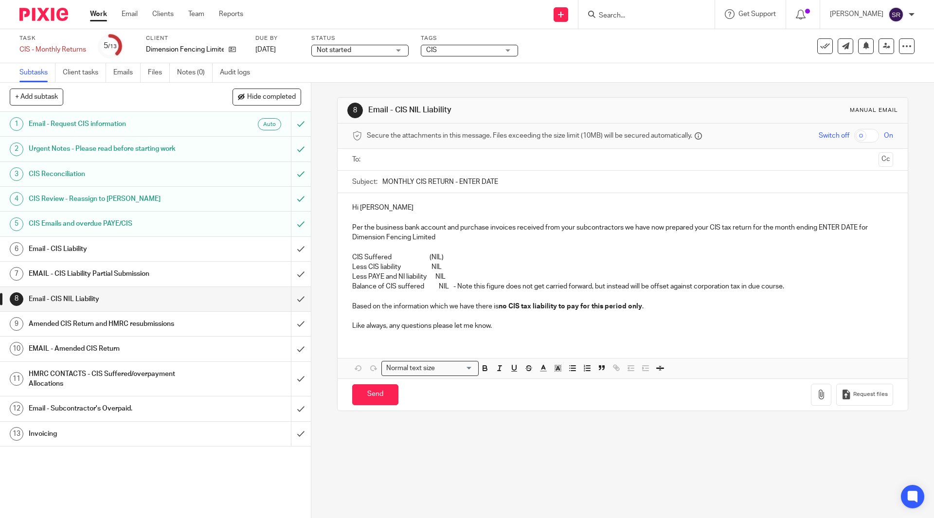
click at [441, 256] on p "CIS Suffered (NIL)" at bounding box center [622, 258] width 541 height 10
click at [438, 258] on p "CIS Suffered (NIL)" at bounding box center [622, 258] width 541 height 10
click at [442, 269] on p "Less CIS liability NIL" at bounding box center [622, 267] width 541 height 10
click at [444, 285] on p "Balance of CIS suffered NIL - Note this figure does not get carried forward, bu…" at bounding box center [622, 297] width 541 height 30
click at [434, 286] on p "Balance of CIS suffered - Note this figure does not get carried forward, but in…" at bounding box center [622, 297] width 541 height 30
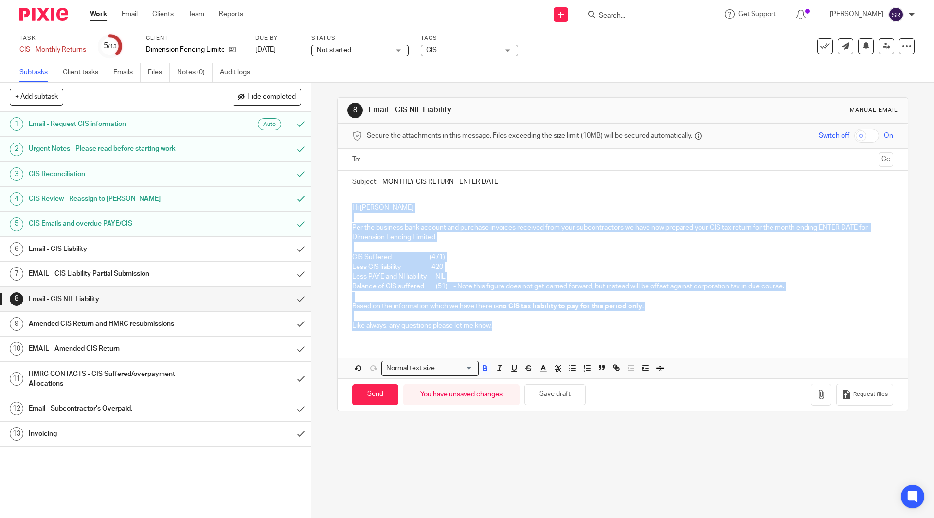
drag, startPoint x: 502, startPoint y: 324, endPoint x: 347, endPoint y: 206, distance: 195.6
click at [347, 206] on div "Hi Charlie Per the business bank account and purchase invoices received from yo…" at bounding box center [623, 265] width 570 height 145
copy div "Hi Charlie Per the business bank account and purchase invoices received from yo…"
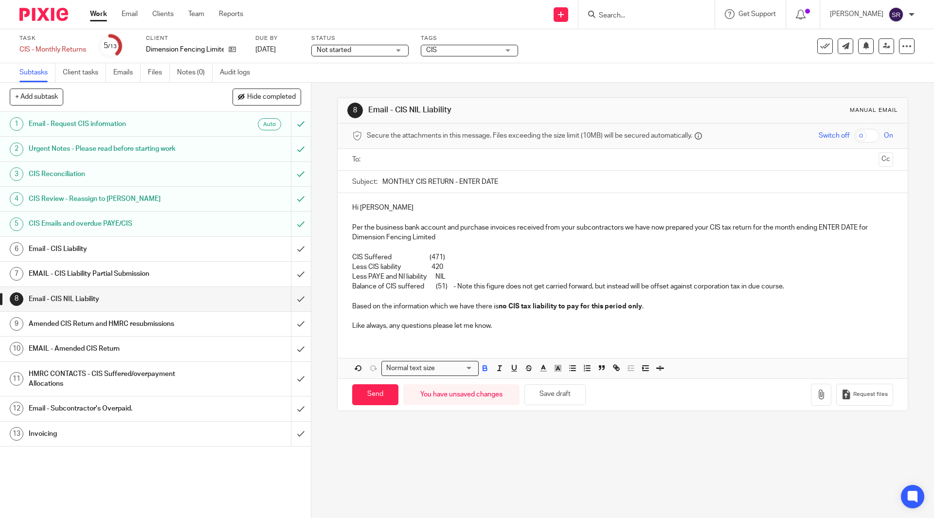
drag, startPoint x: 506, startPoint y: 178, endPoint x: 381, endPoint y: 183, distance: 125.2
click at [383, 183] on input "MONTHLY CIS RETURN - ENTER DATE" at bounding box center [638, 182] width 511 height 22
click at [294, 293] on input "submit" at bounding box center [155, 299] width 311 height 24
click at [290, 434] on input "submit" at bounding box center [155, 434] width 311 height 24
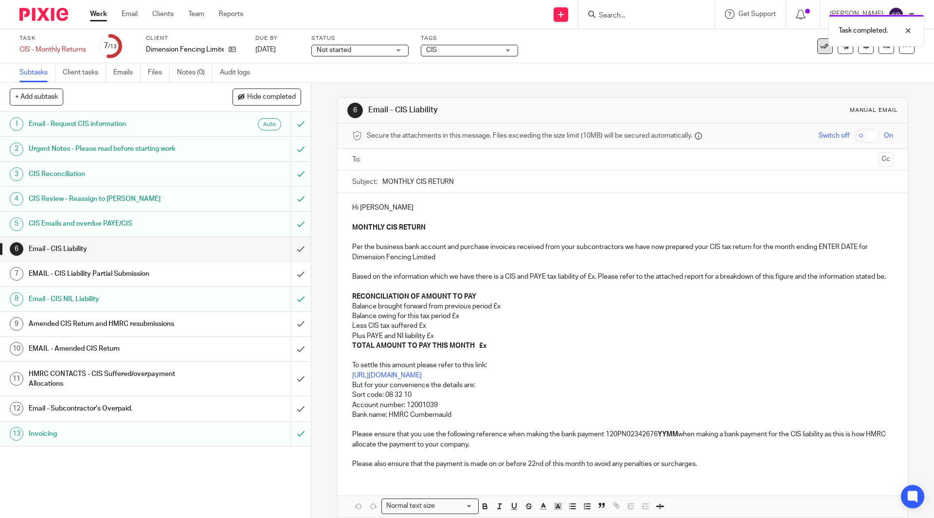
click at [821, 49] on icon at bounding box center [826, 46] width 10 height 10
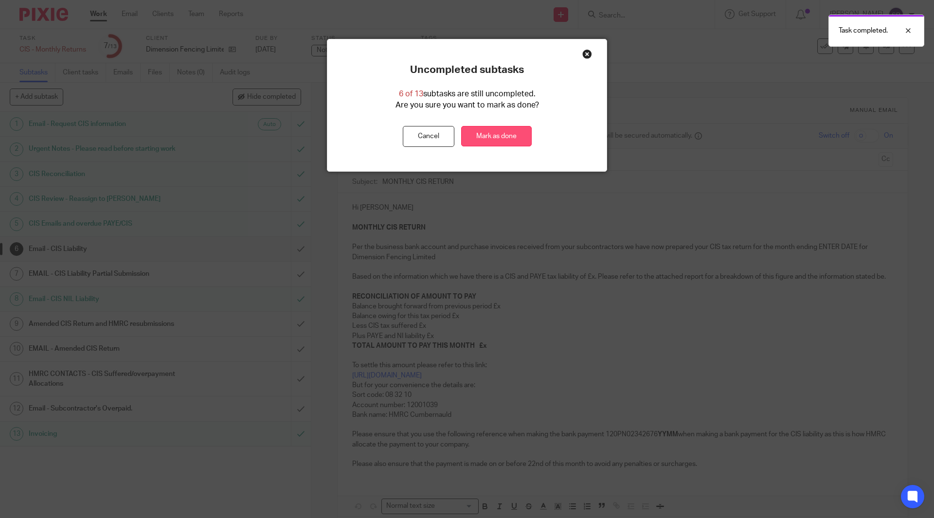
click at [497, 141] on link "Mark as done" at bounding box center [496, 136] width 71 height 21
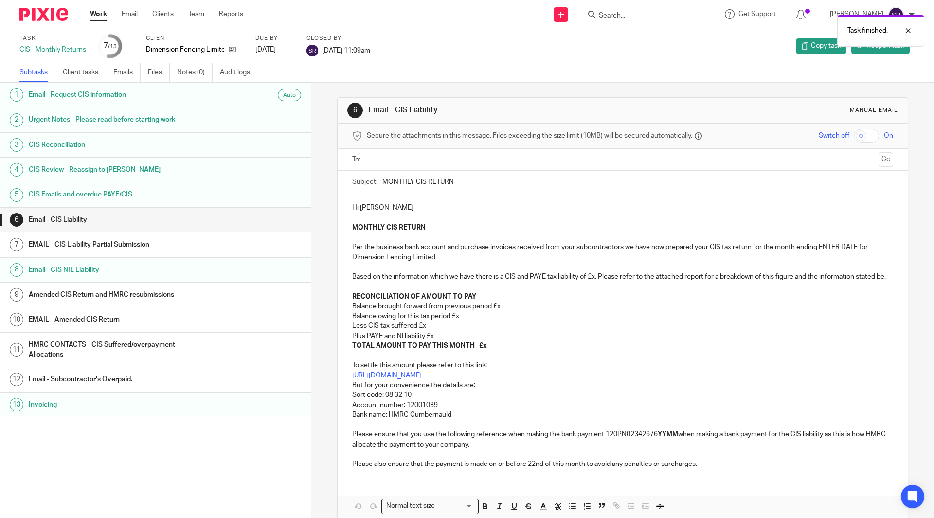
click at [102, 18] on link "Work" at bounding box center [98, 14] width 17 height 10
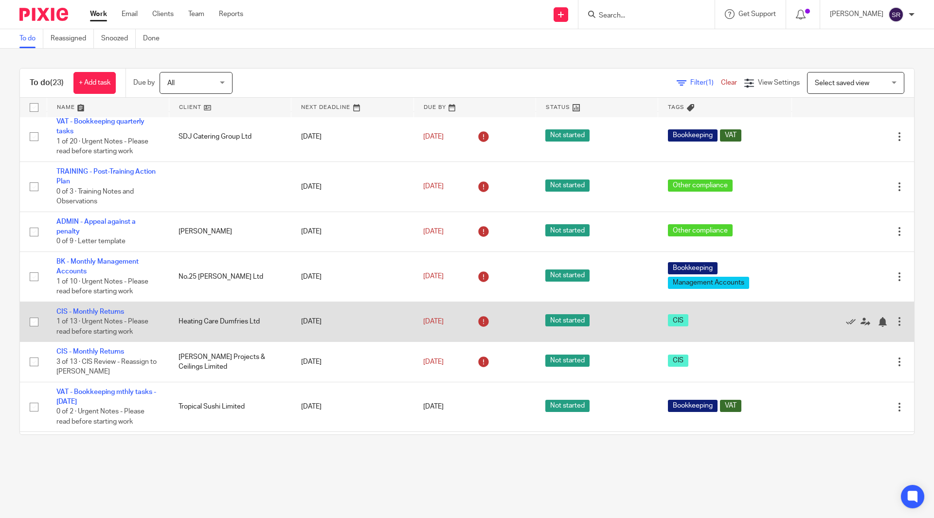
scroll to position [146, 0]
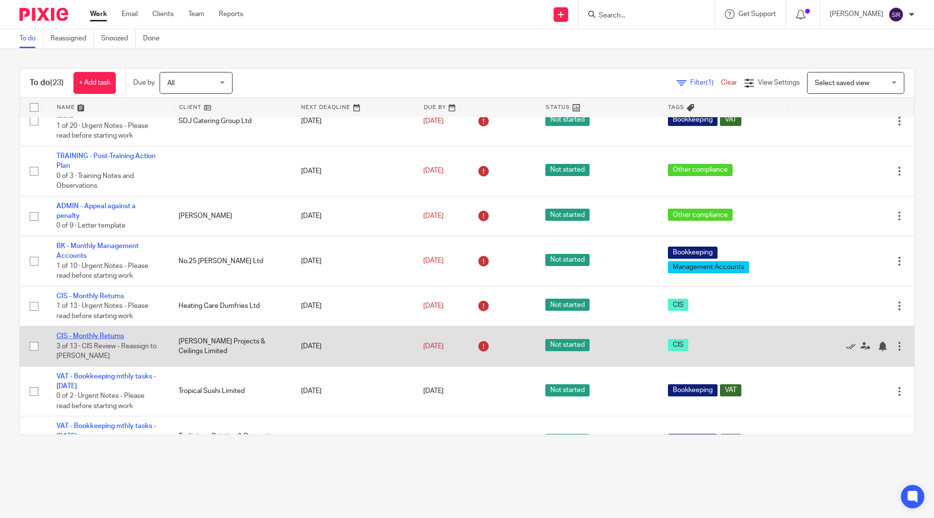
click at [112, 339] on link "CIS - Monthly Returns" at bounding box center [90, 336] width 68 height 7
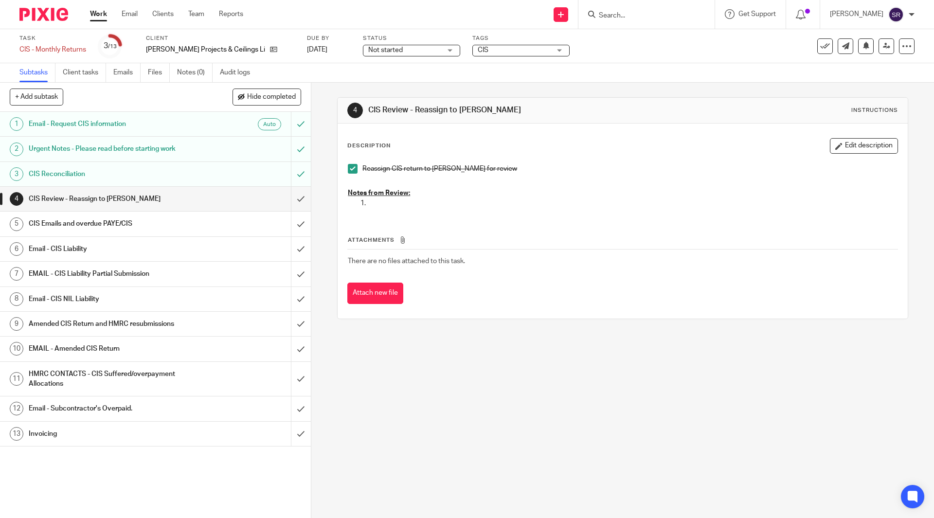
click at [126, 296] on h1 "Email - CIS NIL Liability" at bounding box center [113, 299] width 168 height 15
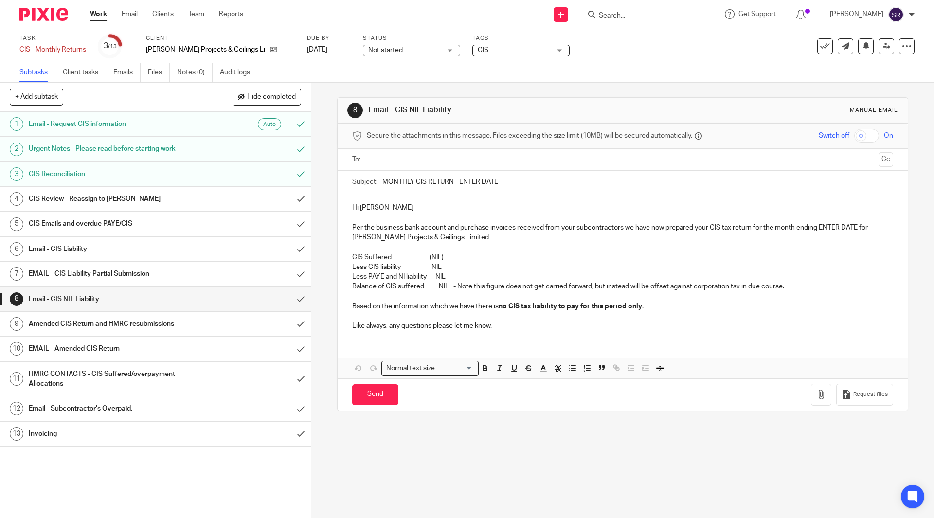
click at [134, 203] on h1 "CIS Review - Reassign to [PERSON_NAME]" at bounding box center [113, 199] width 168 height 15
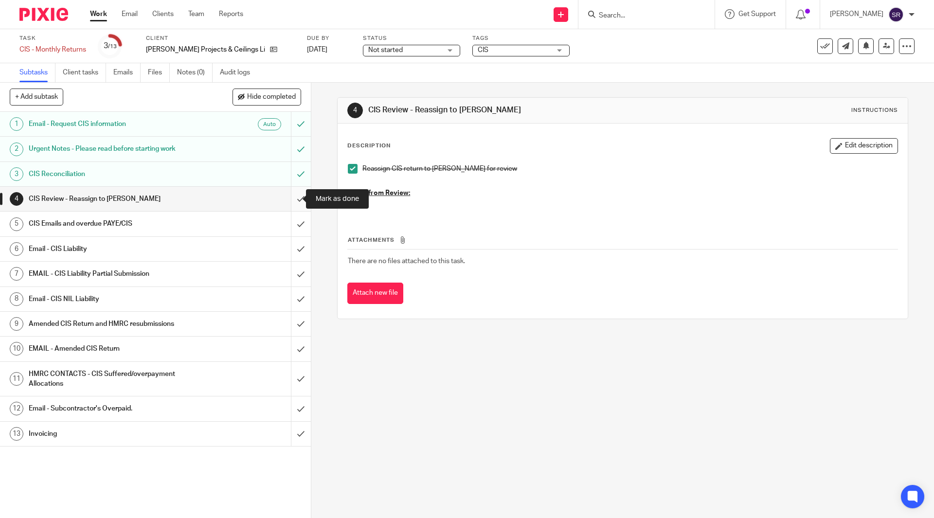
click at [291, 194] on input "submit" at bounding box center [155, 199] width 311 height 24
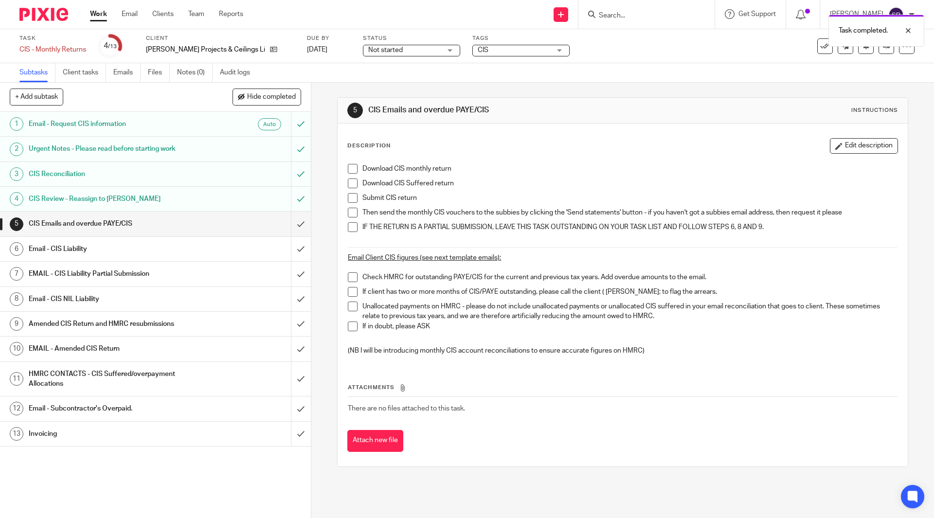
click at [350, 173] on span at bounding box center [353, 169] width 10 height 10
click at [349, 182] on span at bounding box center [353, 184] width 10 height 10
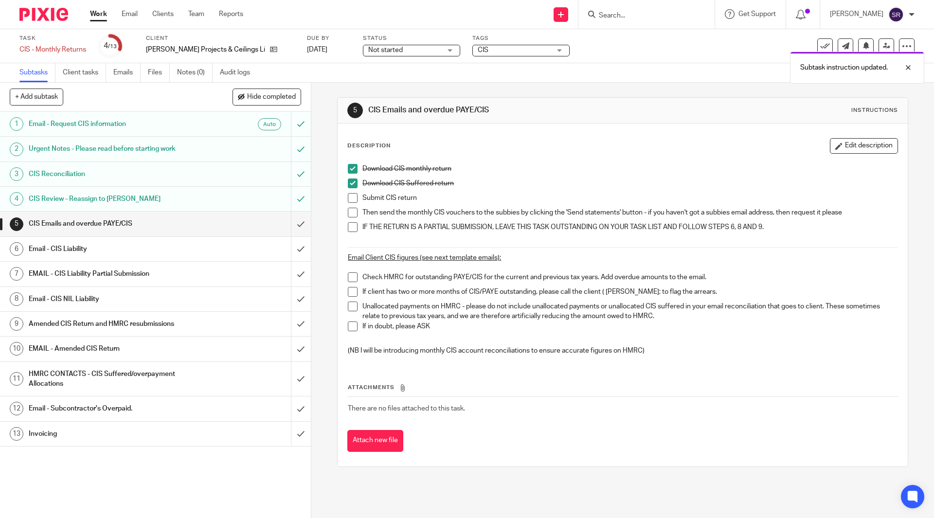
click at [348, 193] on span at bounding box center [353, 198] width 10 height 10
click at [348, 208] on span at bounding box center [353, 213] width 10 height 10
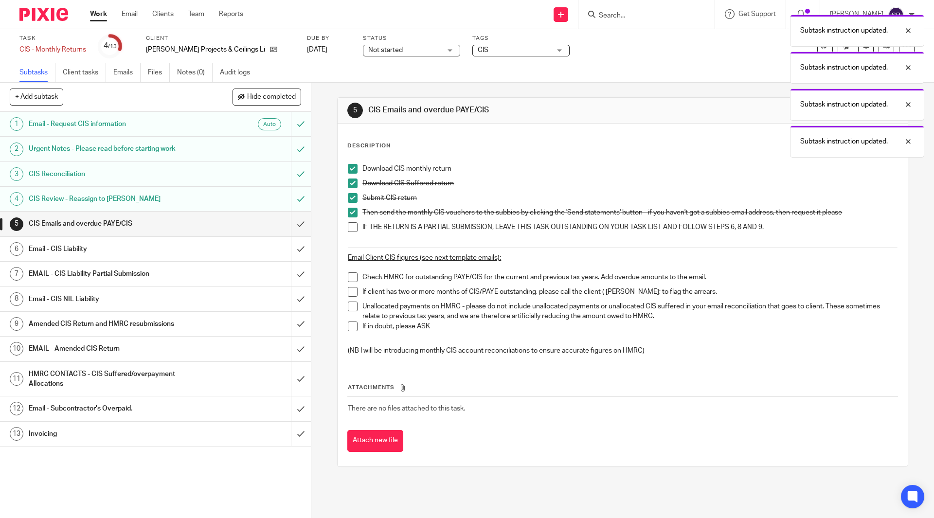
click at [349, 224] on span at bounding box center [353, 227] width 10 height 10
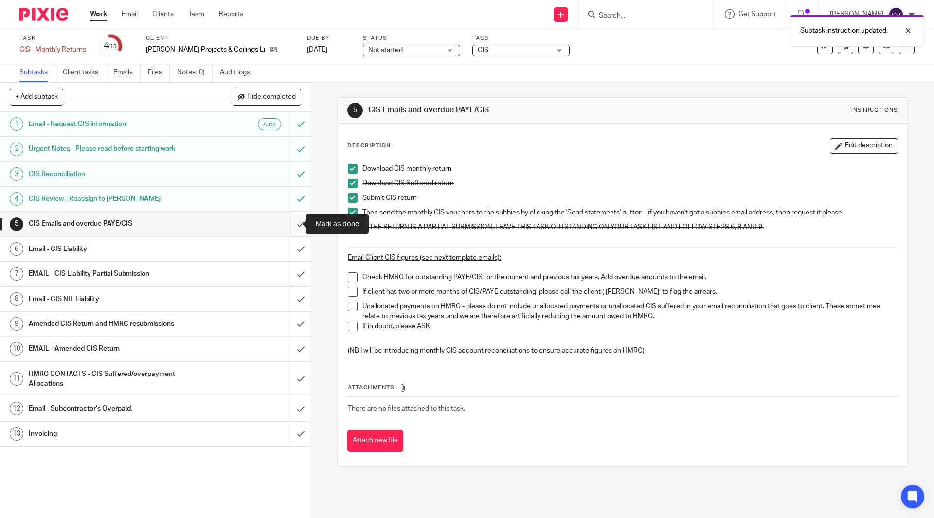
click at [289, 222] on input "submit" at bounding box center [155, 224] width 311 height 24
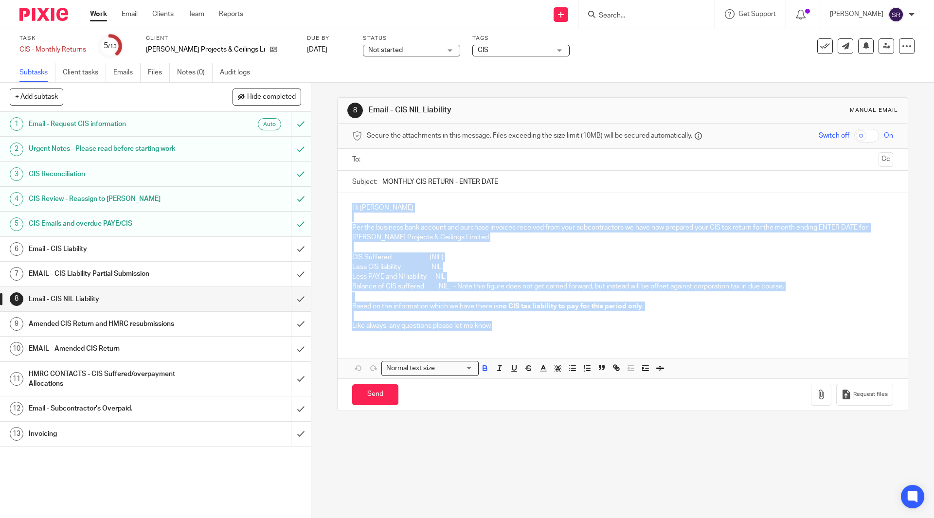
drag, startPoint x: 531, startPoint y: 324, endPoint x: 350, endPoint y: 212, distance: 212.0
click at [350, 212] on div "Hi [PERSON_NAME] the business bank account and purchase invoices received from …" at bounding box center [623, 265] width 570 height 145
copy div "Hi [PERSON_NAME] the business bank account and purchase invoices received from …"
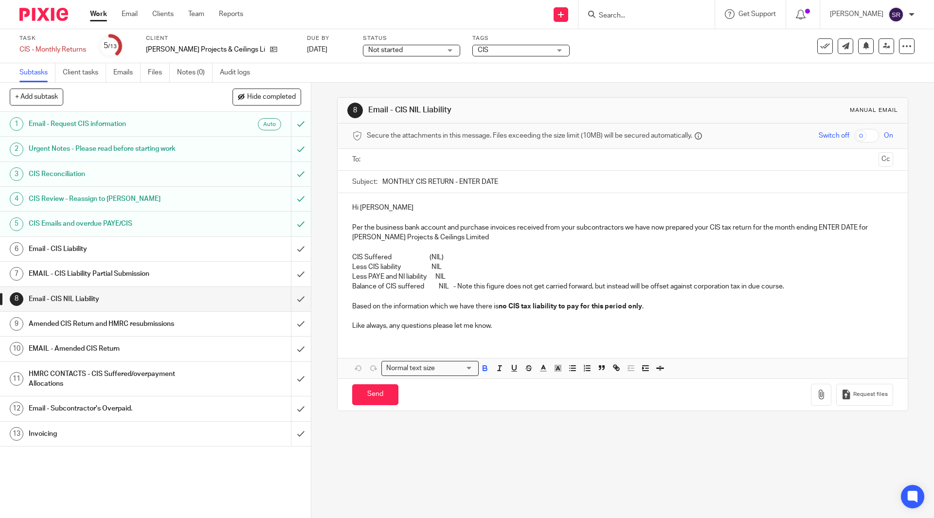
drag, startPoint x: 503, startPoint y: 179, endPoint x: 379, endPoint y: 183, distance: 123.7
click at [383, 183] on input "MONTHLY CIS RETURN - ENTER DATE" at bounding box center [638, 182] width 511 height 22
click at [292, 299] on input "submit" at bounding box center [155, 299] width 311 height 24
click at [821, 50] on icon at bounding box center [826, 46] width 10 height 10
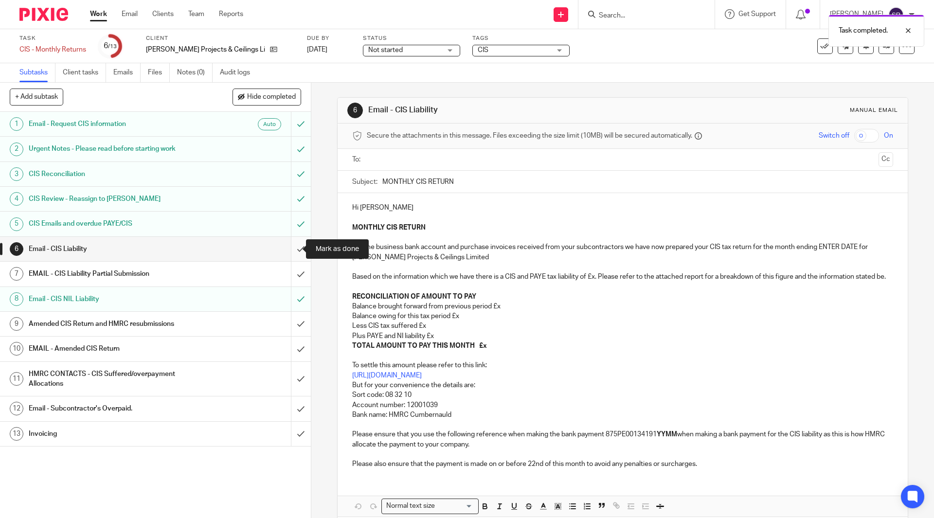
click at [292, 249] on input "submit" at bounding box center [155, 249] width 311 height 24
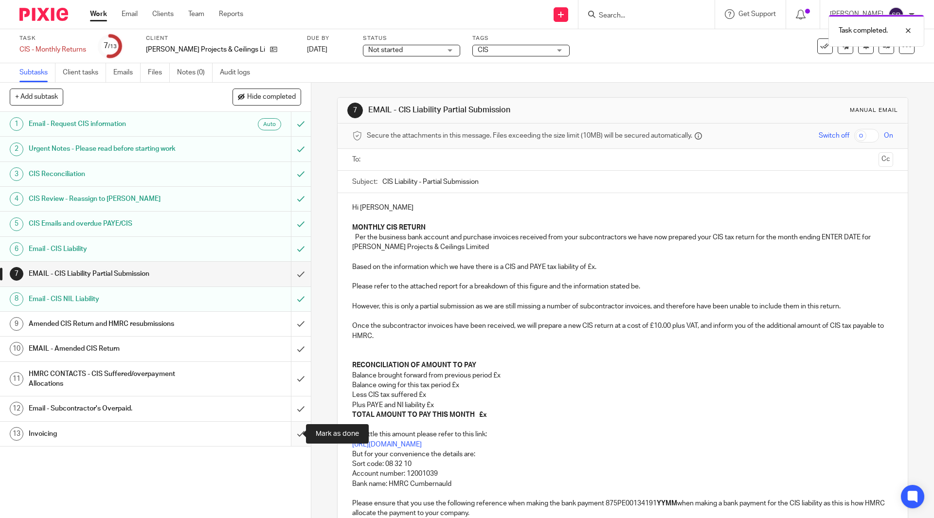
click at [289, 428] on input "submit" at bounding box center [155, 434] width 311 height 24
click at [817, 44] on div "Task completed." at bounding box center [696, 28] width 458 height 37
click at [821, 48] on icon at bounding box center [826, 46] width 10 height 10
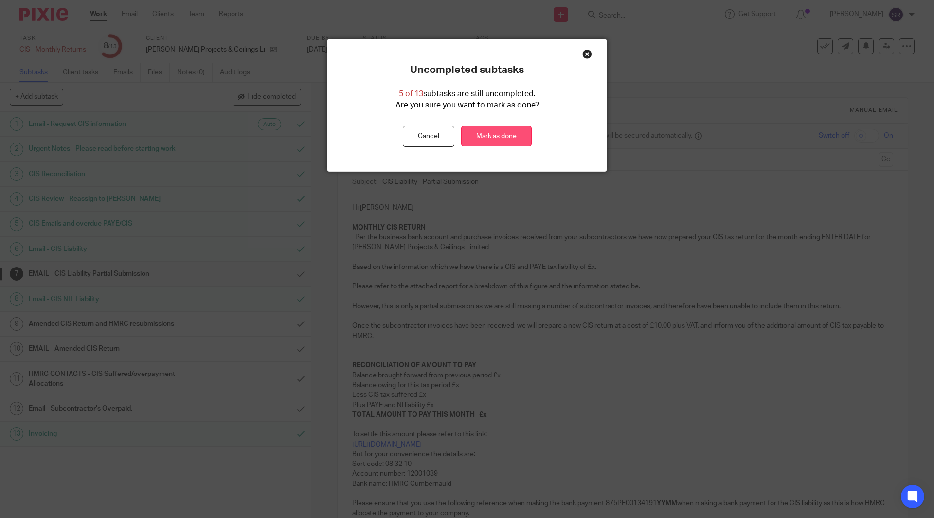
click at [487, 129] on link "Mark as done" at bounding box center [496, 136] width 71 height 21
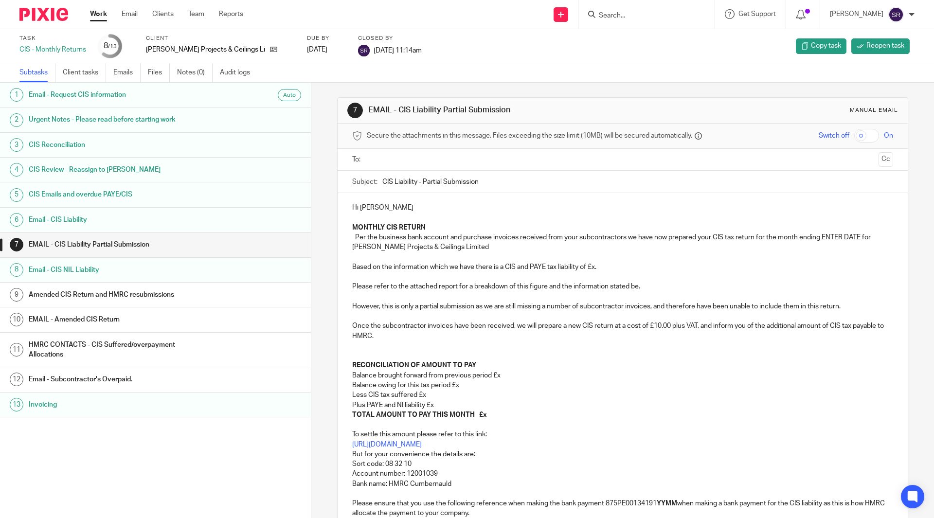
click at [104, 16] on link "Work" at bounding box center [98, 14] width 17 height 10
